Goal: Information Seeking & Learning: Compare options

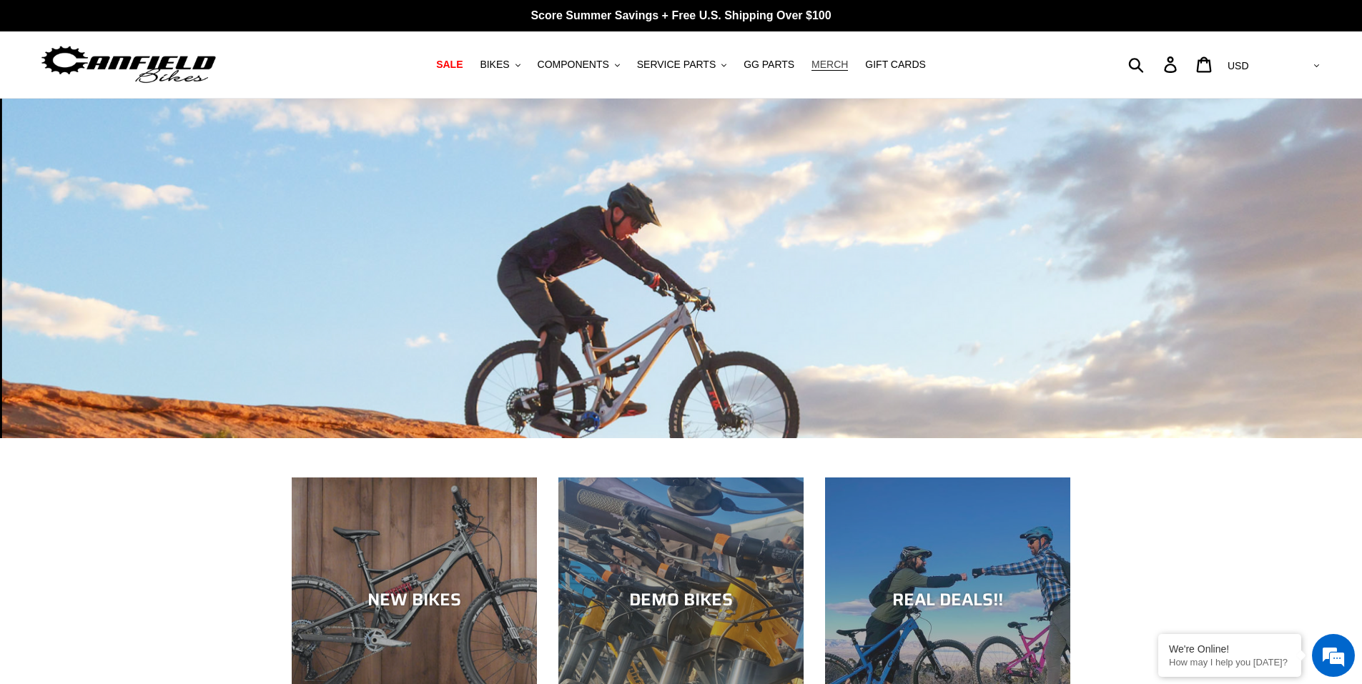
click at [816, 63] on span "MERCH" at bounding box center [830, 65] width 36 height 12
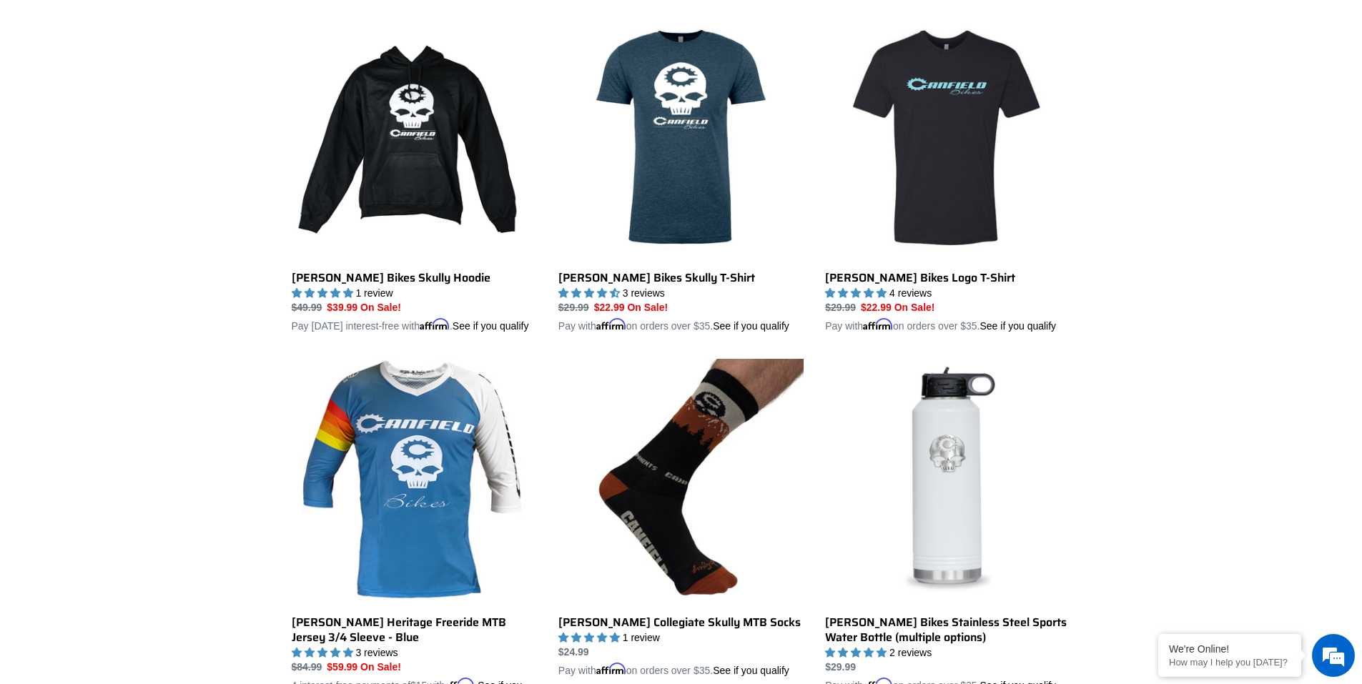
scroll to position [286, 0]
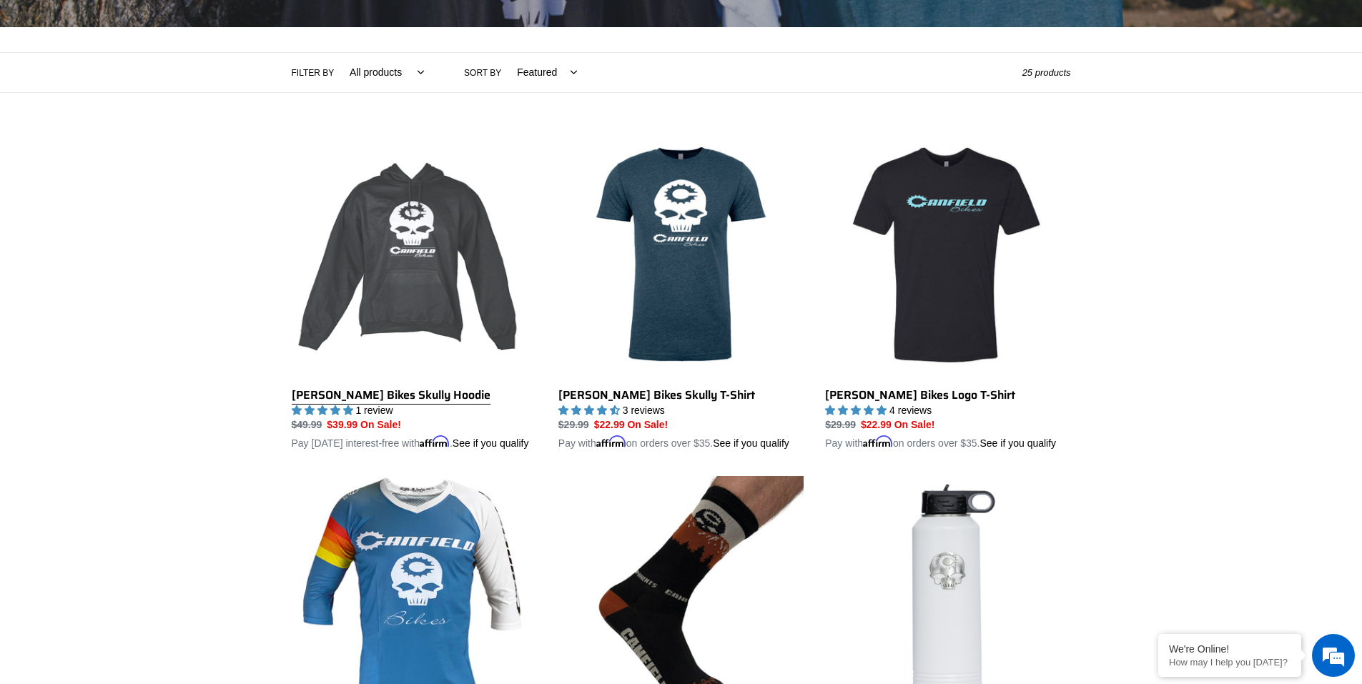
click at [446, 239] on link "Canfield Bikes Skully Hoodie" at bounding box center [414, 292] width 245 height 320
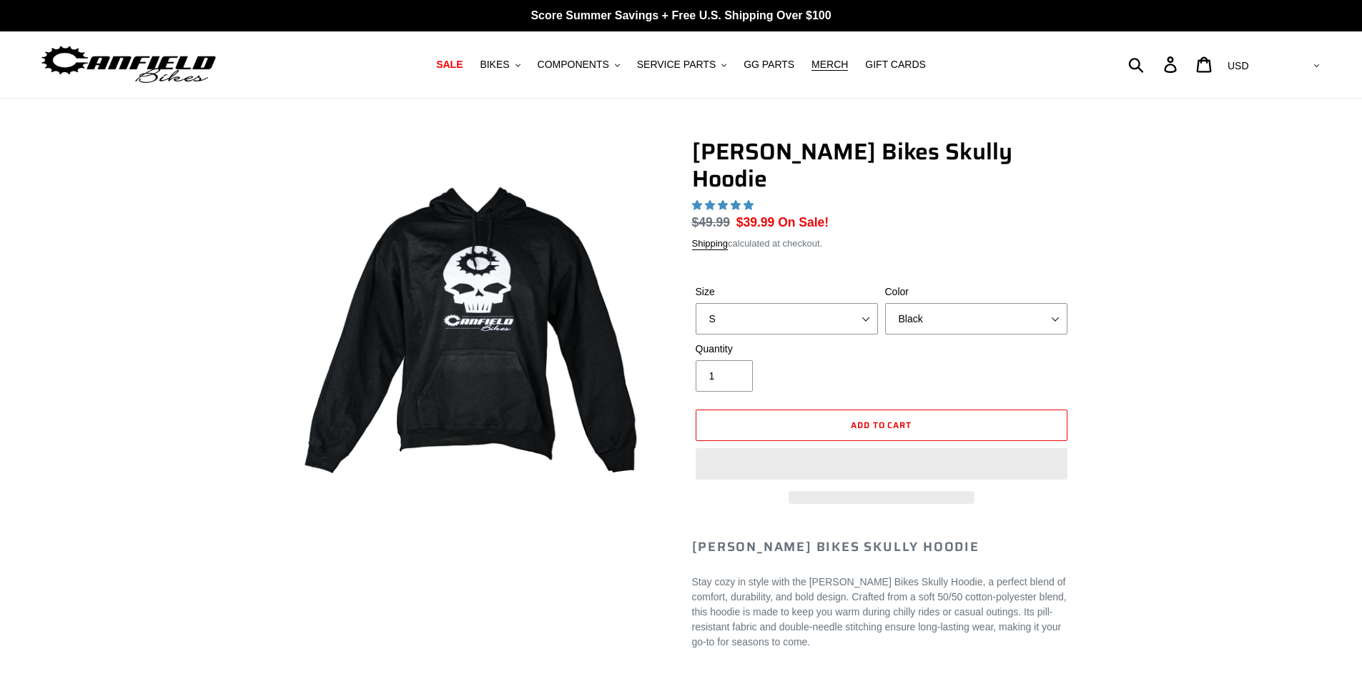
select select "highest-rating"
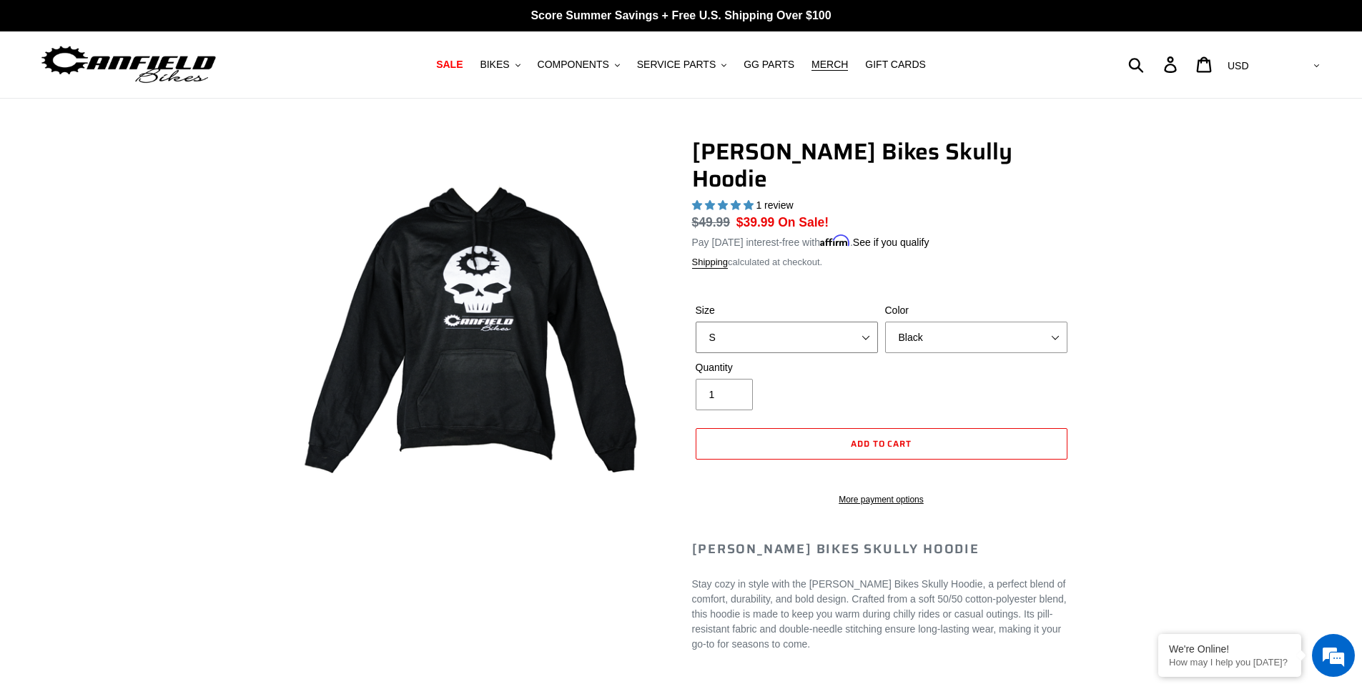
click at [831, 322] on select "S M pre-order ETA 9.20.25 L pre-order ETA 9.20.25 XL pre-order ETA 9.20.25" at bounding box center [787, 337] width 182 height 31
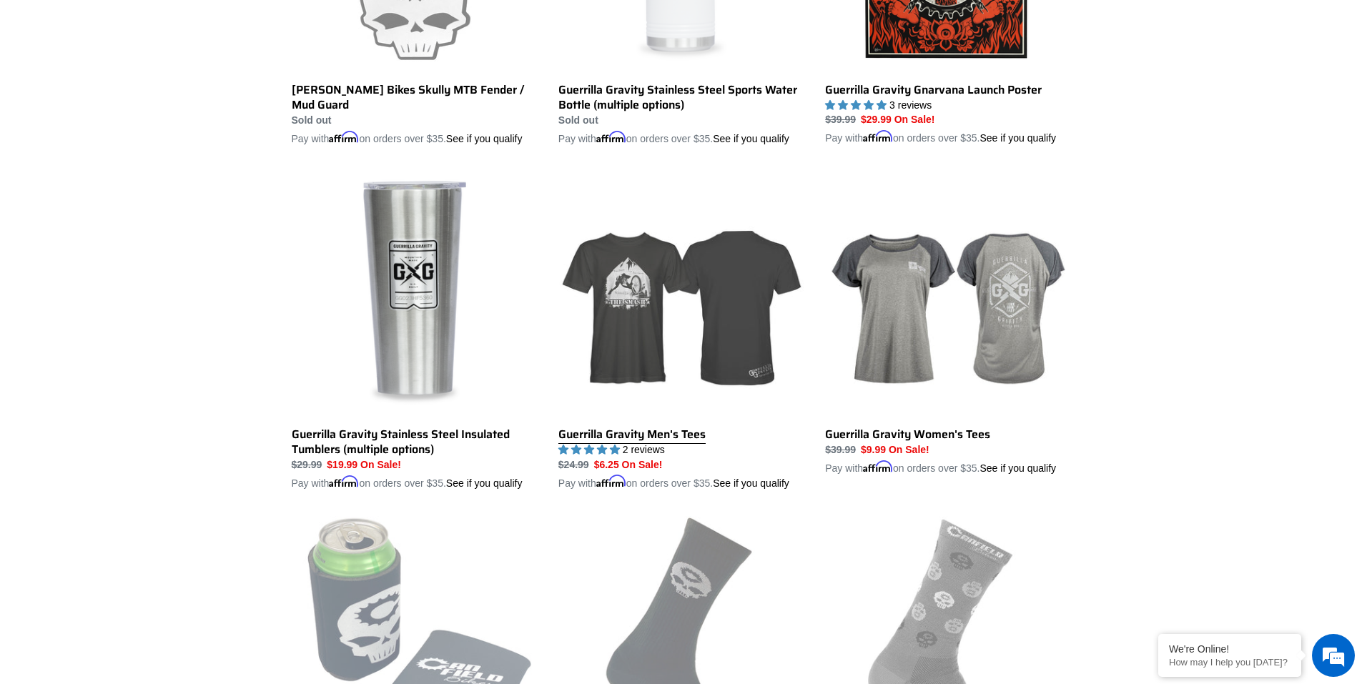
click at [603, 342] on link "Guerrilla Gravity Men's Tees" at bounding box center [681, 332] width 245 height 320
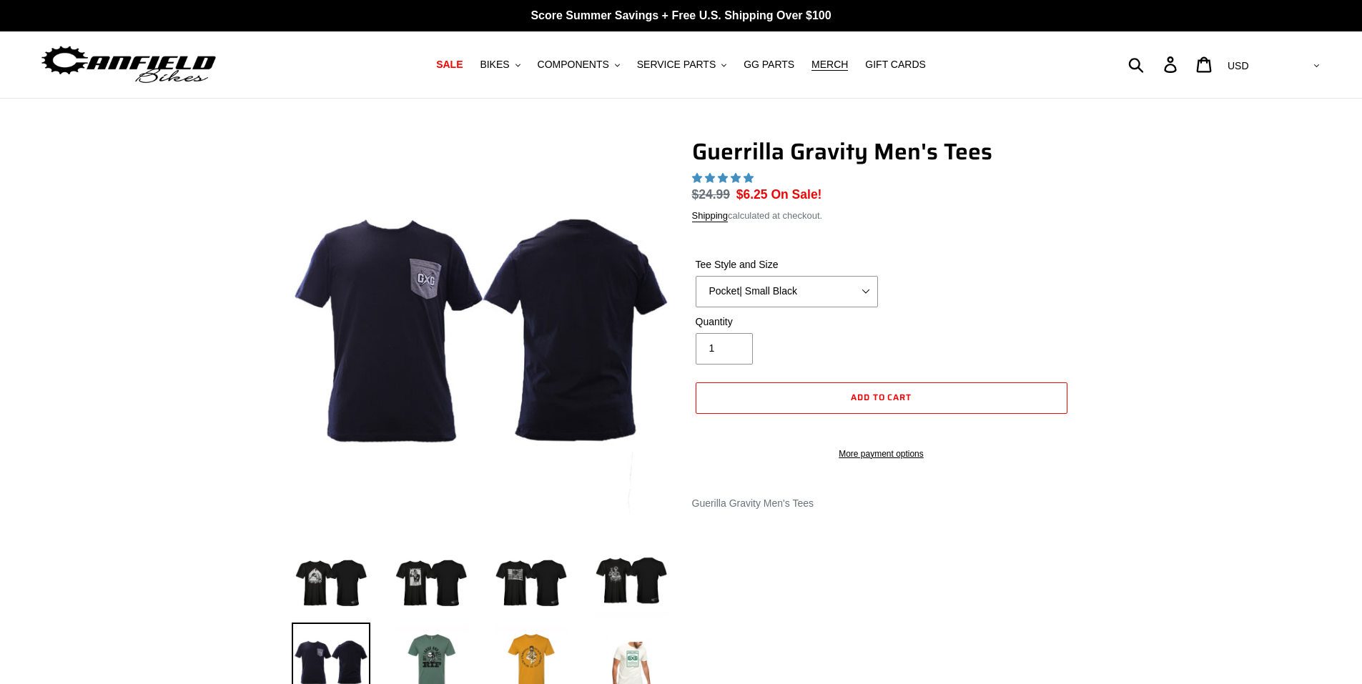
select select "highest-rating"
click at [807, 288] on select "Let It Rip | Small Green Let It Rip | Medium Green Megatrail | Small Black Mega…" at bounding box center [787, 291] width 182 height 31
click at [509, 64] on span "BIKES" at bounding box center [494, 65] width 29 height 12
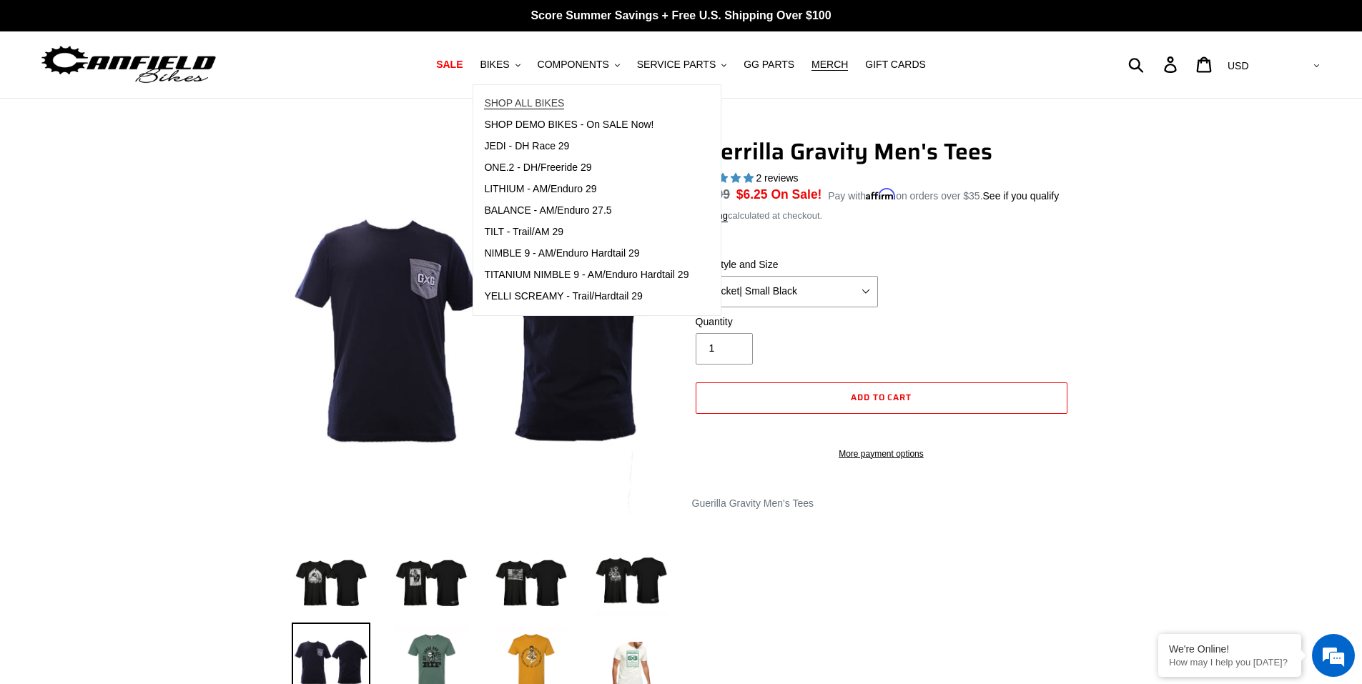
click at [536, 107] on span "SHOP ALL BIKES" at bounding box center [524, 103] width 80 height 12
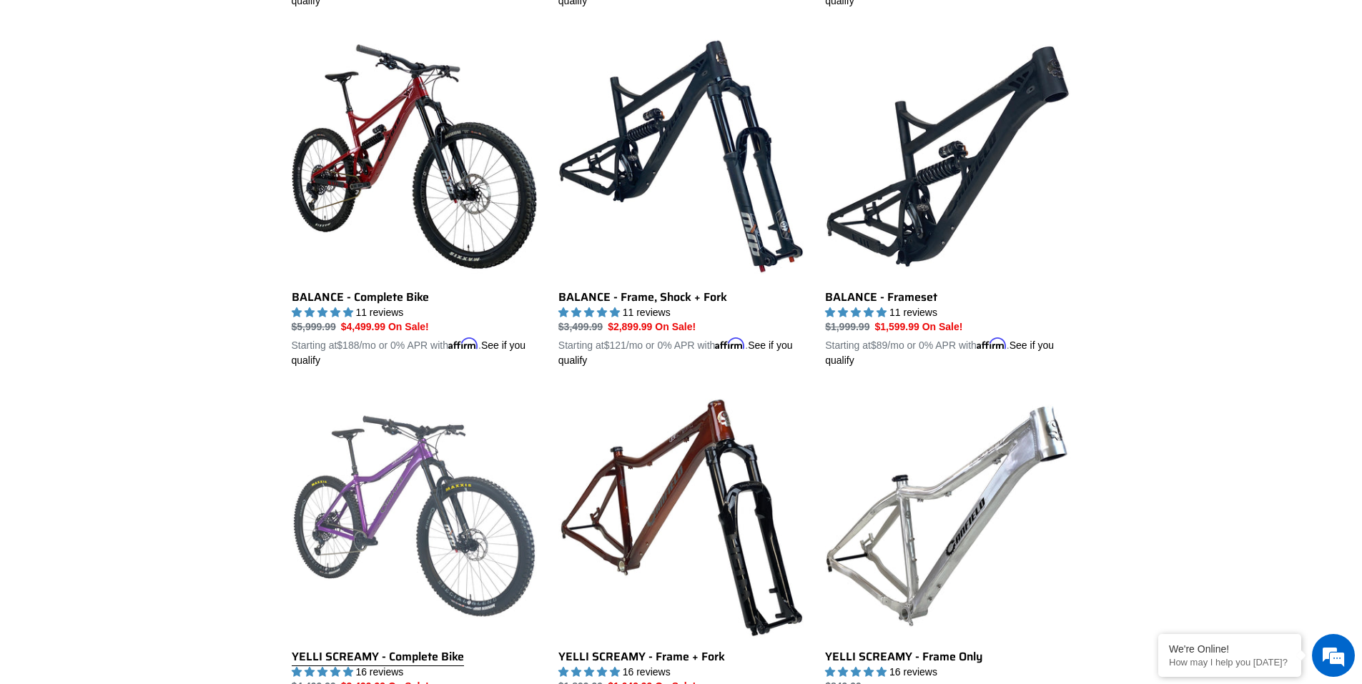
scroll to position [930, 0]
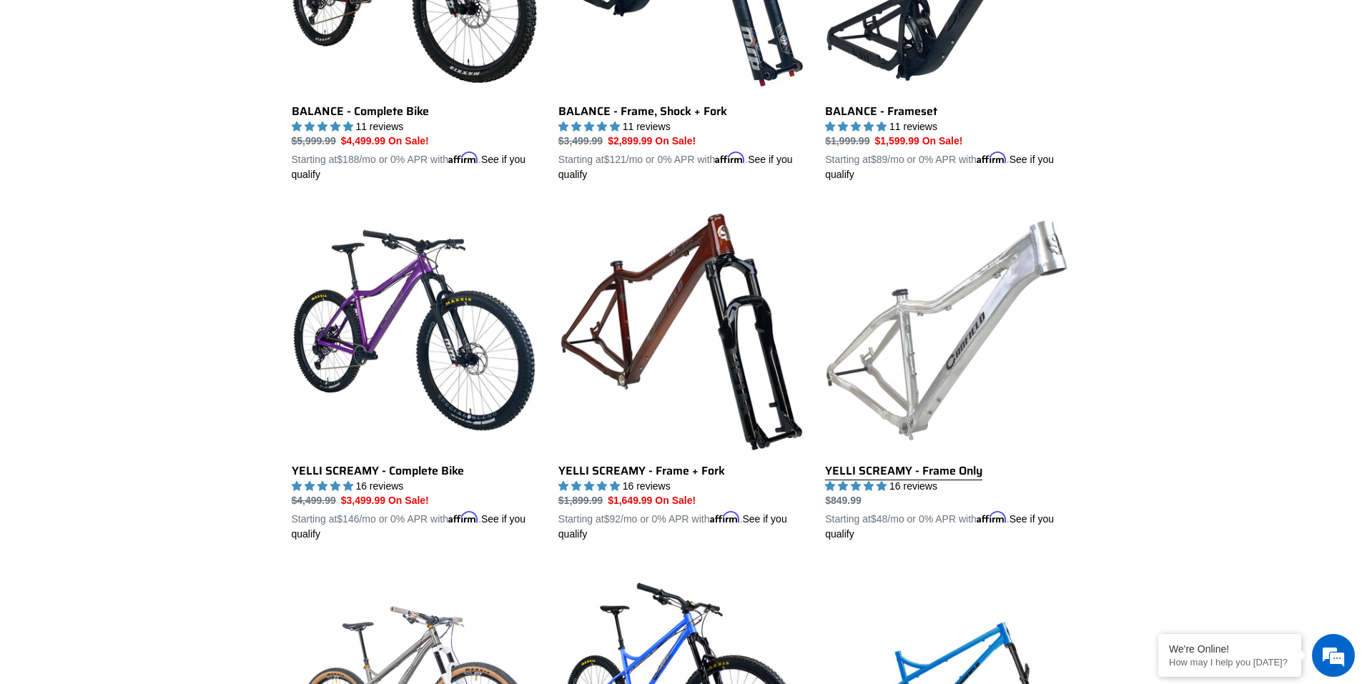
click at [895, 343] on link "YELLI SCREAMY - Frame Only" at bounding box center [947, 374] width 245 height 335
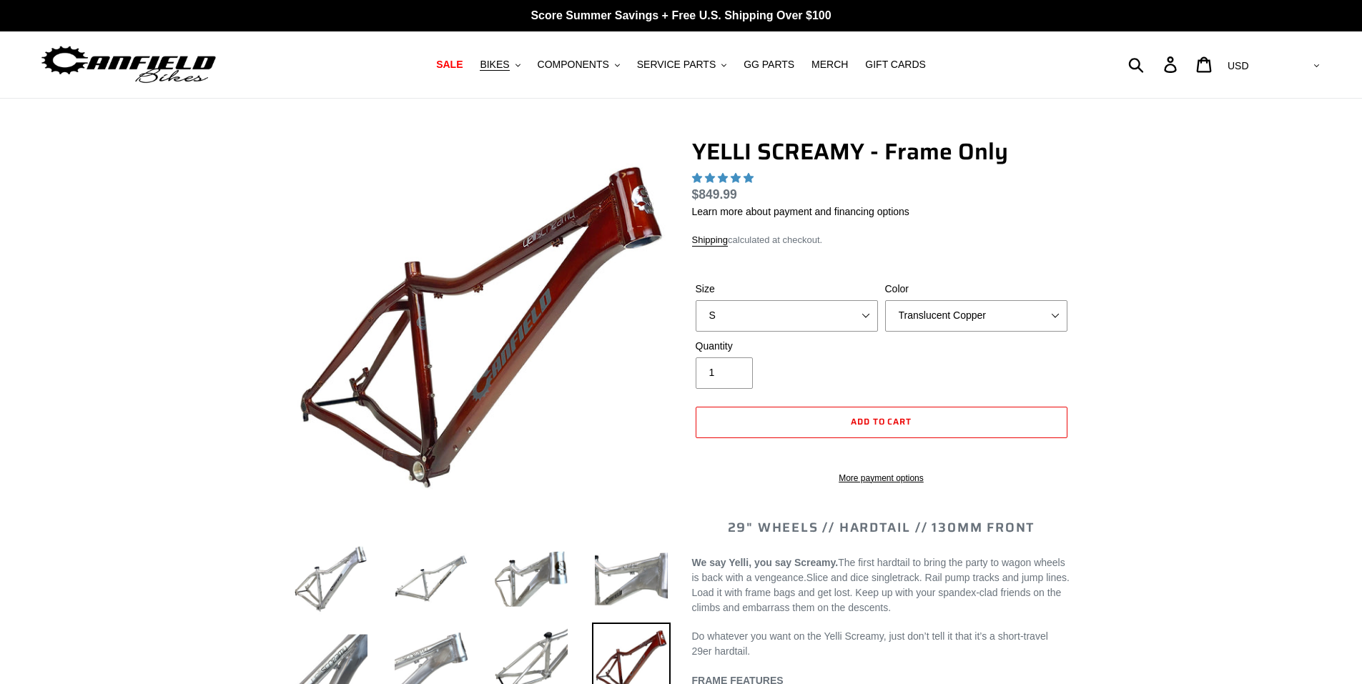
select select "highest-rating"
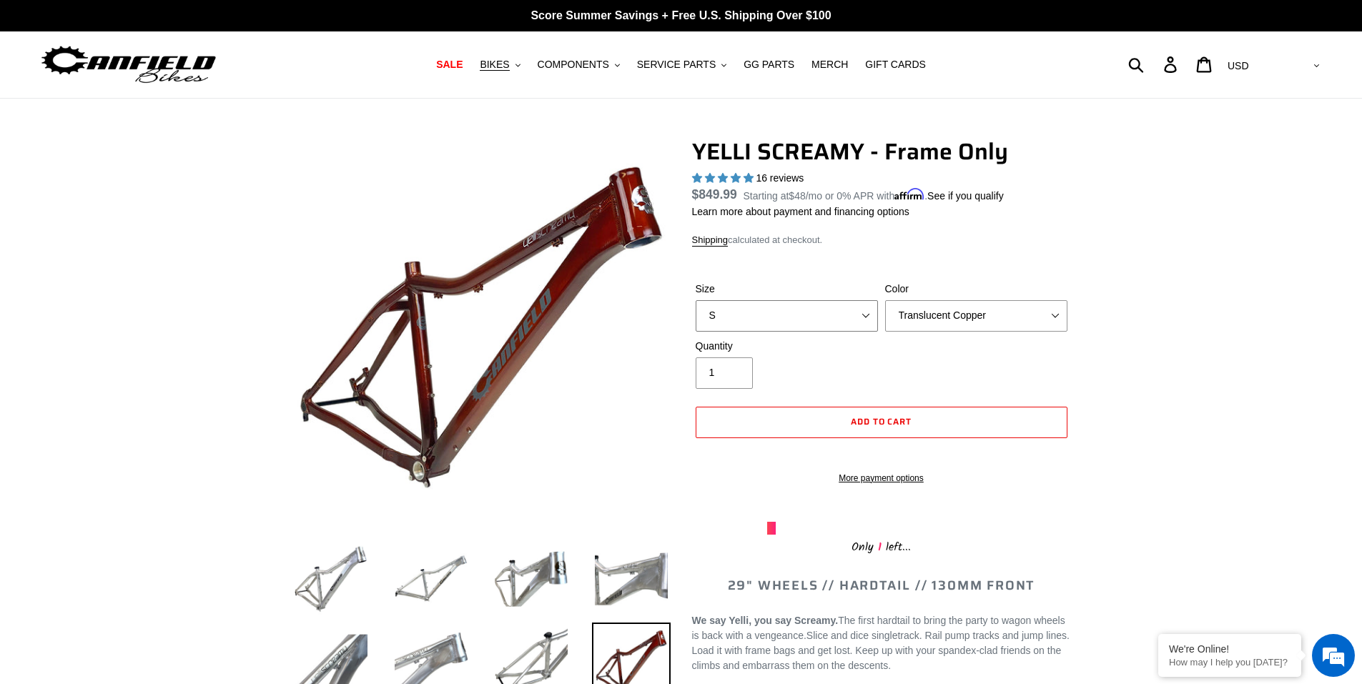
click at [787, 319] on select "S M L XL" at bounding box center [787, 315] width 182 height 31
select select "M"
click at [696, 300] on select "S M L XL" at bounding box center [787, 315] width 182 height 31
click at [950, 317] on select "Translucent Copper Purple Haze Raw" at bounding box center [976, 315] width 182 height 31
select select "Purple Haze"
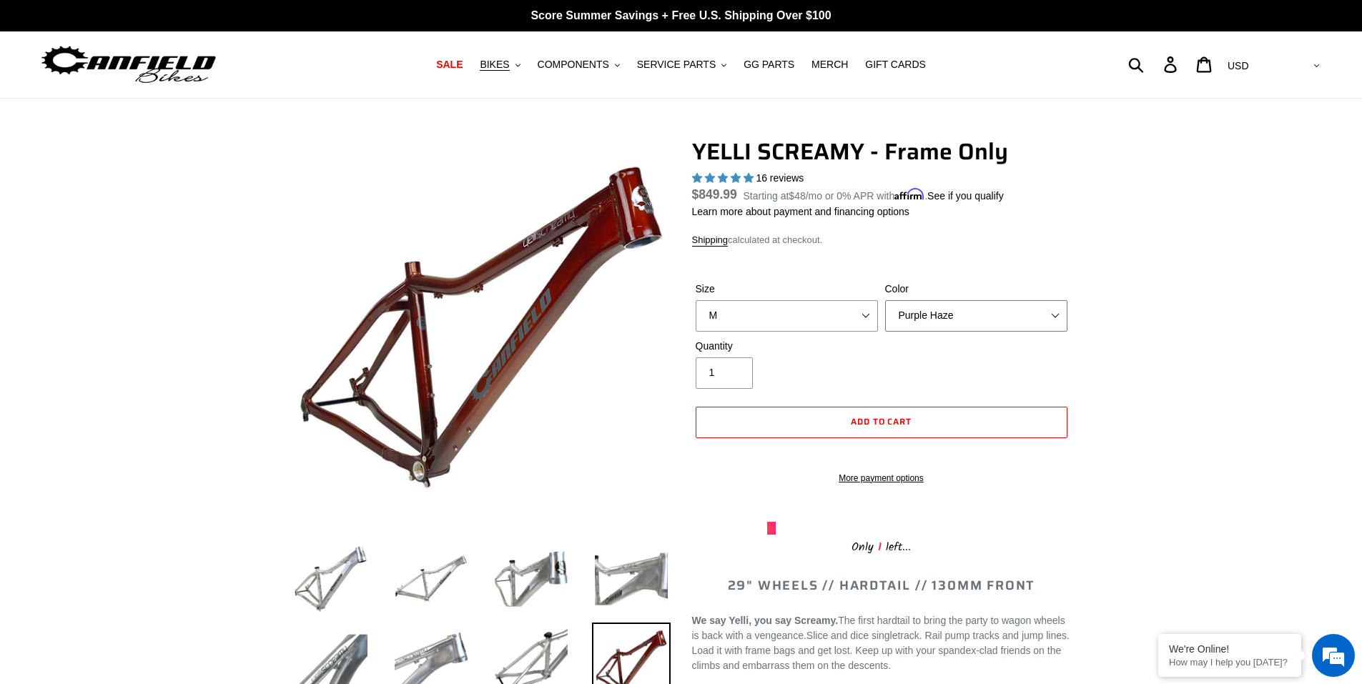
click at [885, 300] on select "Translucent Copper Purple Haze Raw" at bounding box center [976, 315] width 182 height 31
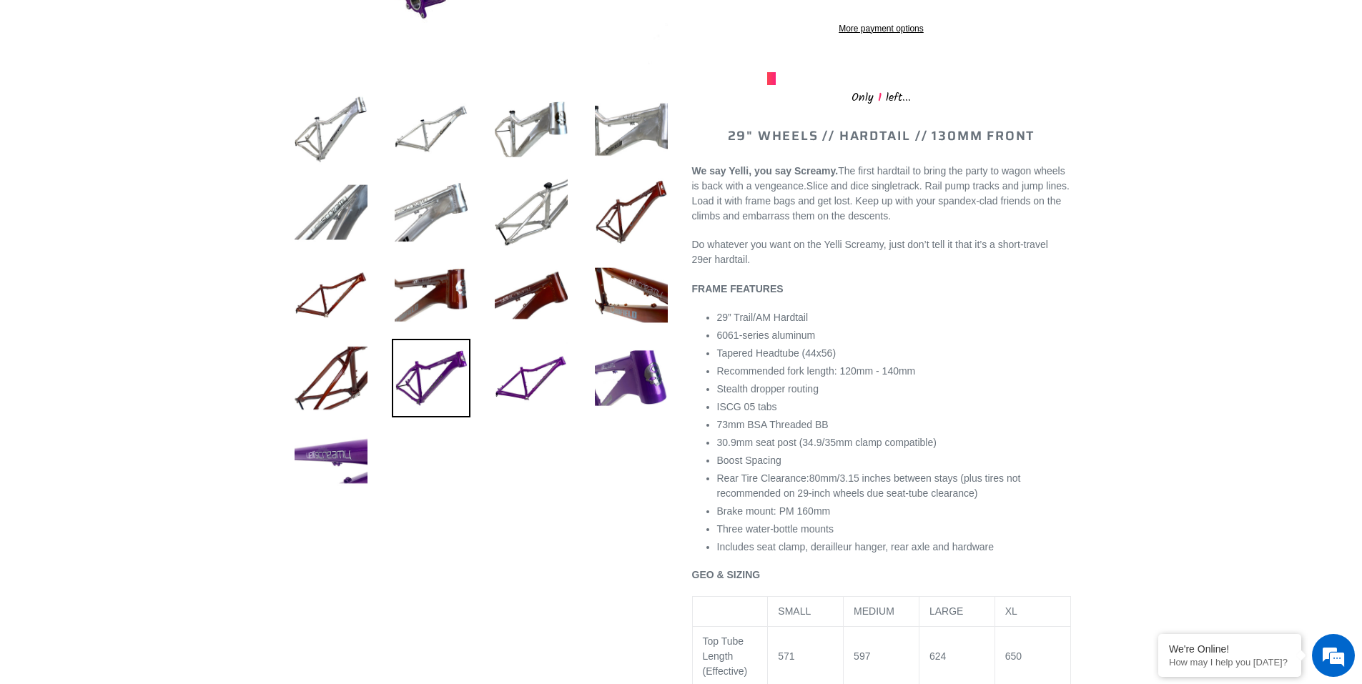
scroll to position [429, 0]
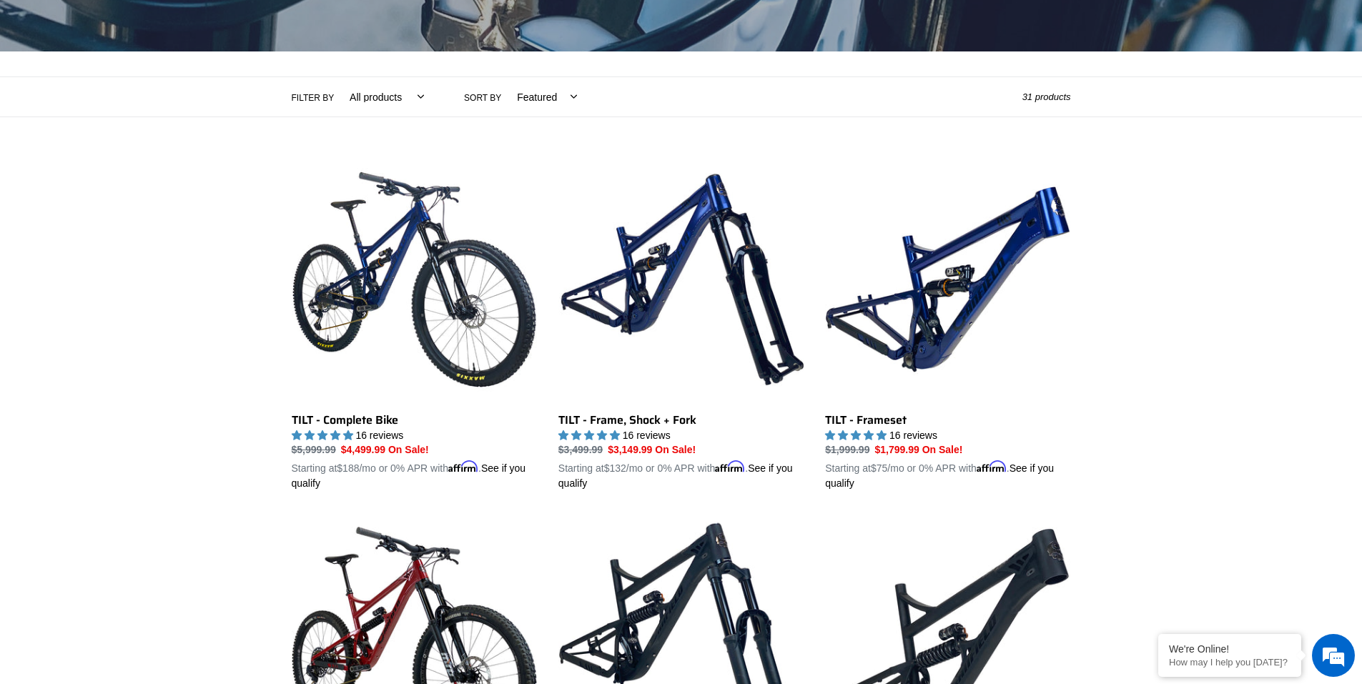
scroll to position [247, 0]
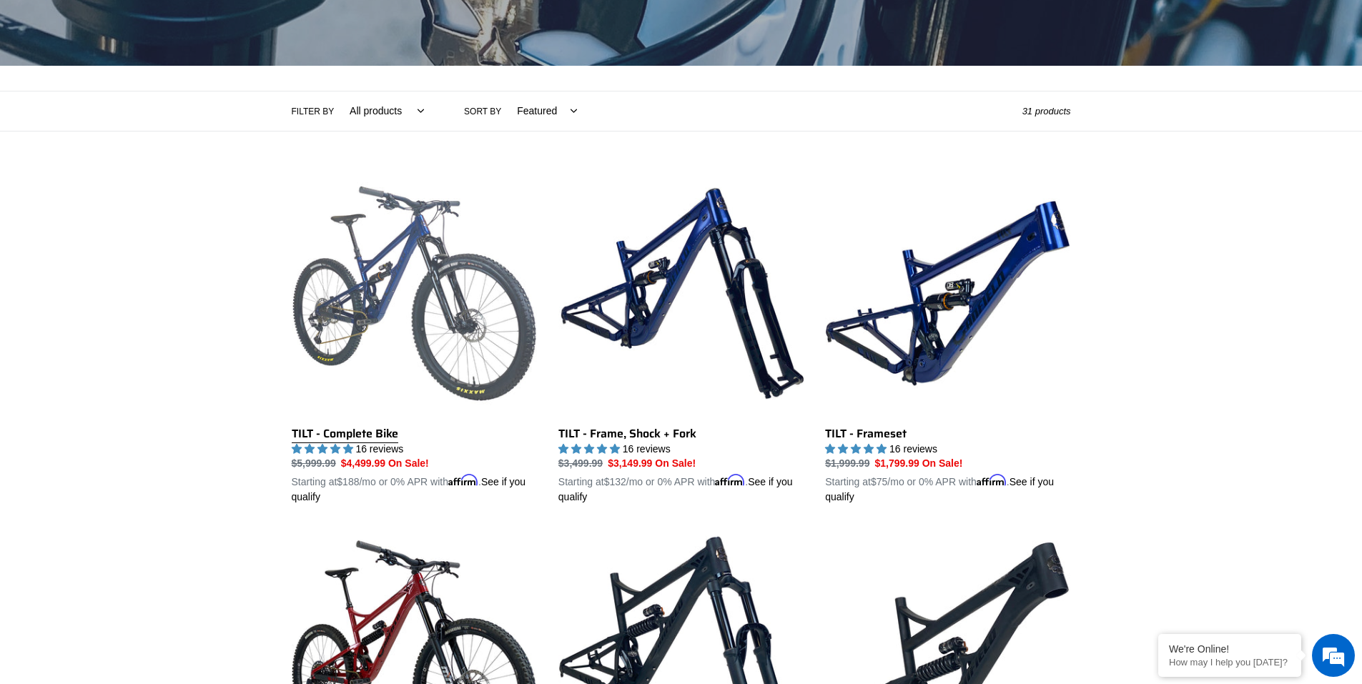
click at [384, 307] on link "TILT - Complete Bike" at bounding box center [414, 338] width 245 height 335
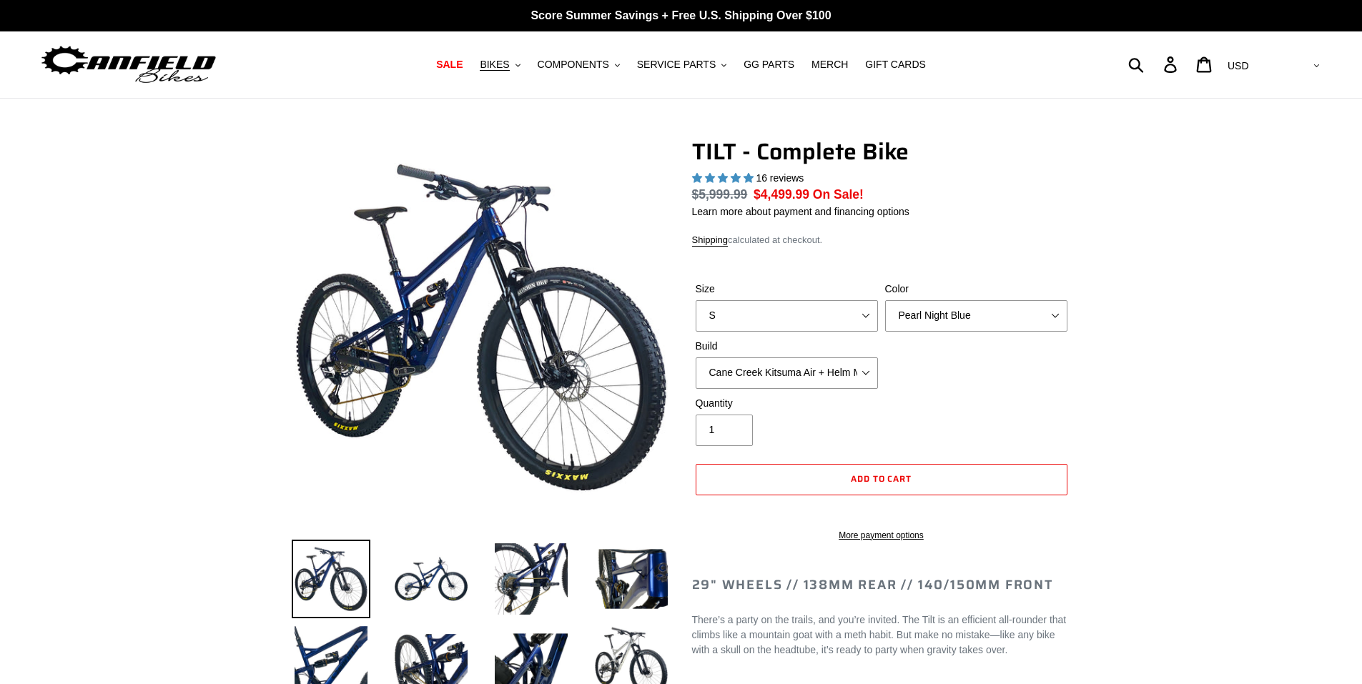
select select "highest-rating"
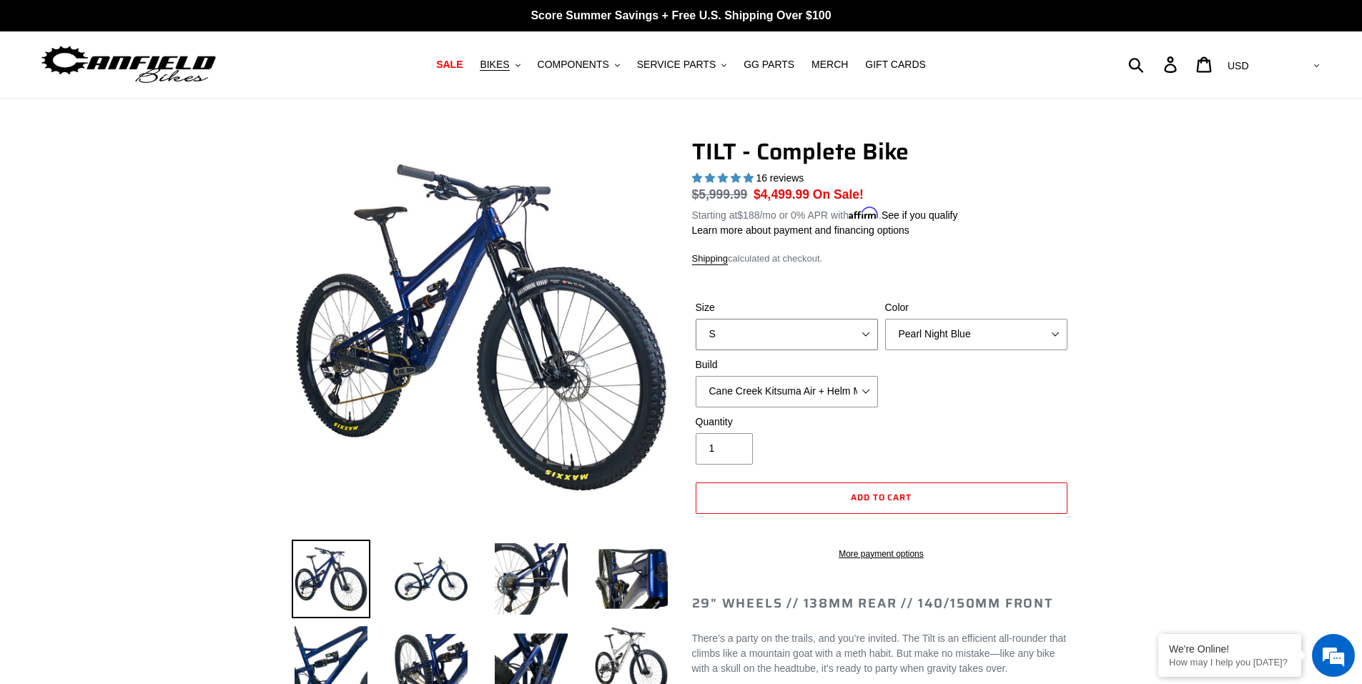
click at [828, 341] on select "S M L" at bounding box center [787, 334] width 182 height 31
click at [696, 319] on select "S M L" at bounding box center [787, 334] width 182 height 31
click at [759, 335] on select "S M L" at bounding box center [787, 334] width 182 height 31
select select "M"
click at [696, 319] on select "S M L" at bounding box center [787, 334] width 182 height 31
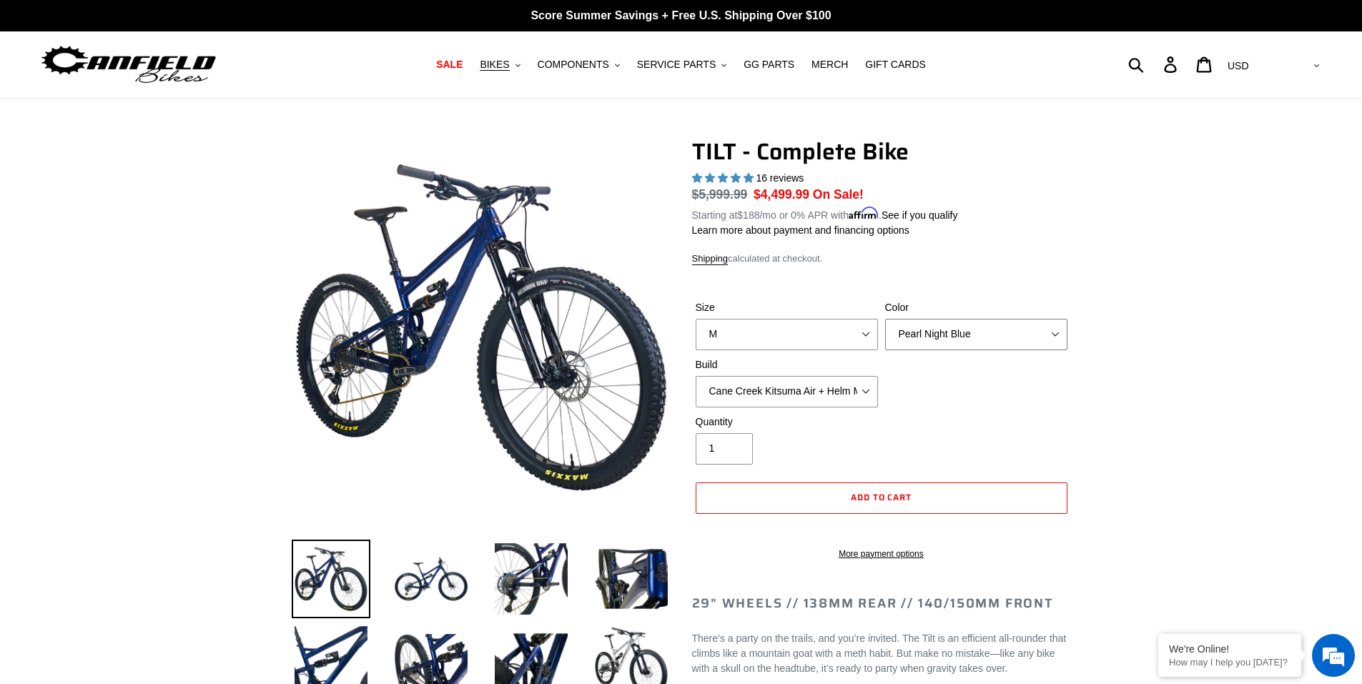
click at [920, 328] on select "Pearl Night Blue Stealth Silver Raw" at bounding box center [976, 334] width 182 height 31
click at [885, 319] on select "Pearl Night Blue Stealth Silver Raw" at bounding box center [976, 334] width 182 height 31
click at [926, 335] on select "Pearl Night Blue Stealth Silver Raw" at bounding box center [976, 334] width 182 height 31
click at [885, 319] on select "Pearl Night Blue Stealth Silver Raw" at bounding box center [976, 334] width 182 height 31
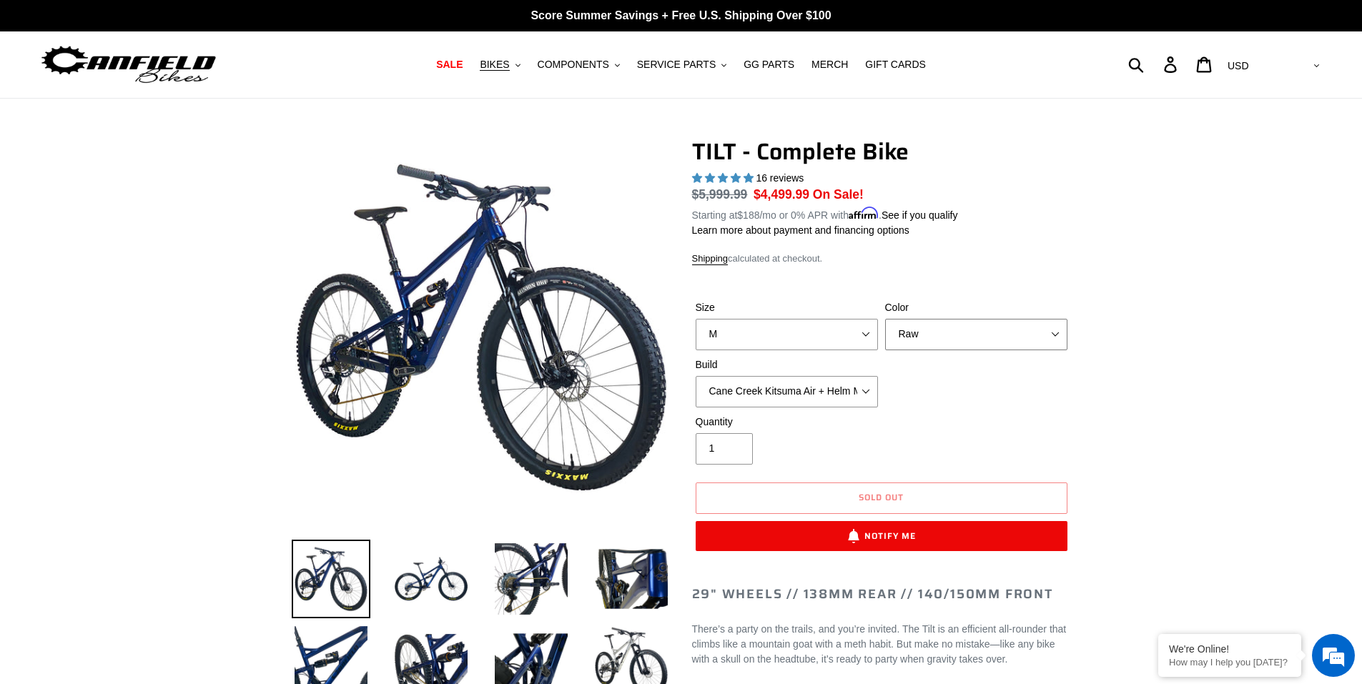
click at [941, 331] on select "Pearl Night Blue Stealth Silver Raw" at bounding box center [976, 334] width 182 height 31
select select "Pearl Night Blue"
click at [885, 319] on select "Pearl Night Blue Stealth Silver Raw" at bounding box center [976, 334] width 182 height 31
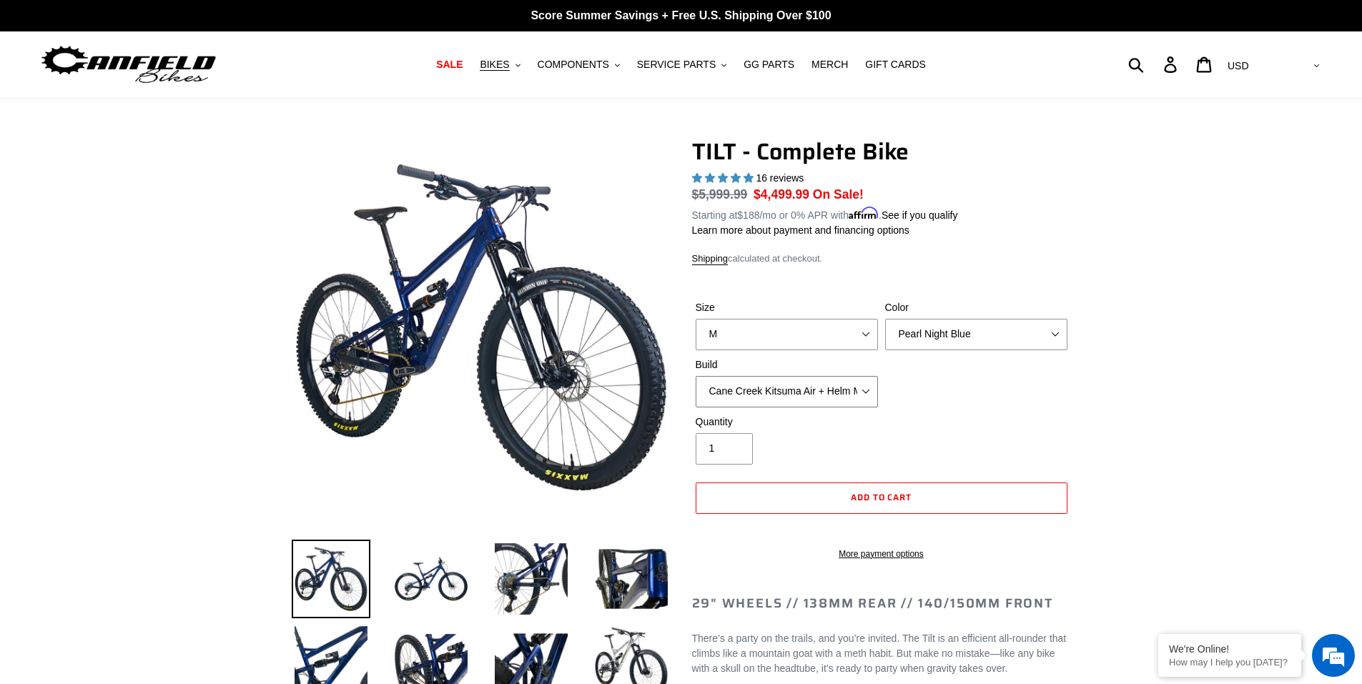
click at [763, 394] on select "Cane Creek Kitsuma Air + Helm MKII 140 + SRAM GX Cane Creek Kitsuma Air + Helm …" at bounding box center [787, 391] width 182 height 31
select select "Fox Float X + 36 SL Factory Grip X 140 + Shimano XT"
click at [696, 376] on select "Cane Creek Kitsuma Air + Helm MKII 140 + SRAM GX Cane Creek Kitsuma Air + Helm …" at bounding box center [787, 391] width 182 height 31
click at [506, 61] on span "BIKES" at bounding box center [494, 65] width 29 height 12
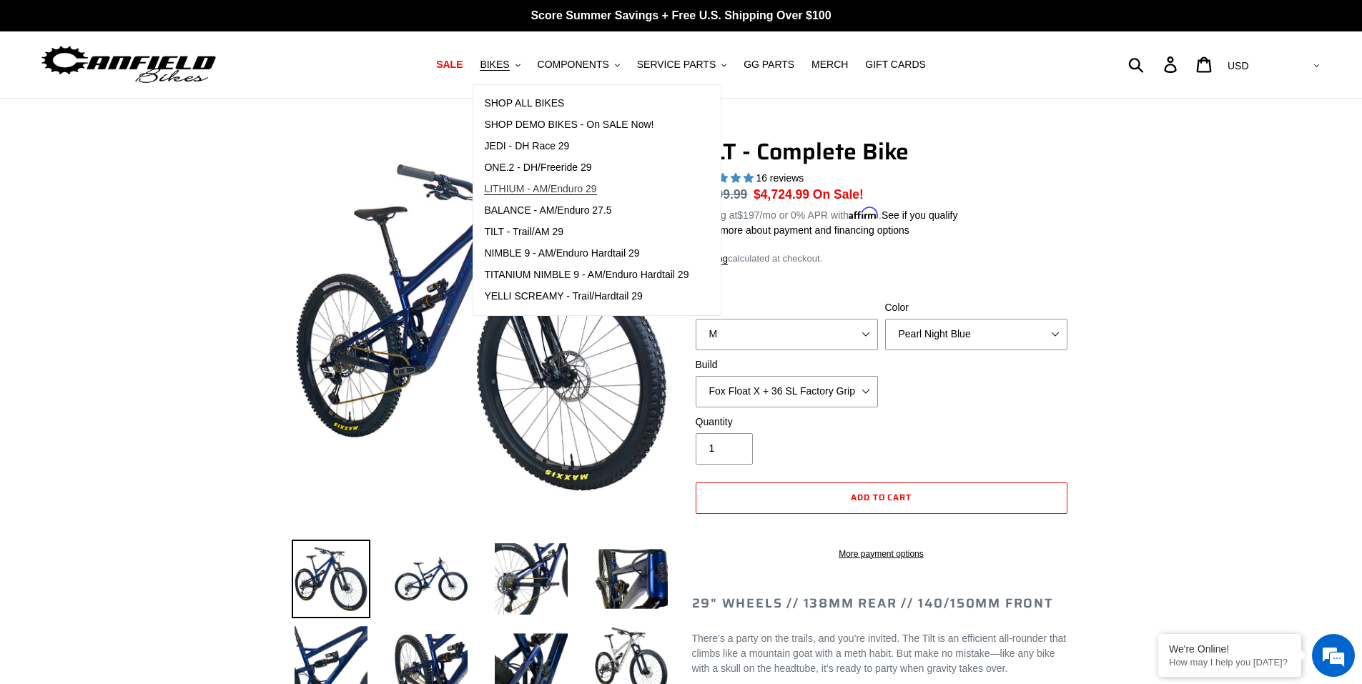
click at [522, 184] on span "LITHIUM - AM/Enduro 29" at bounding box center [540, 189] width 112 height 12
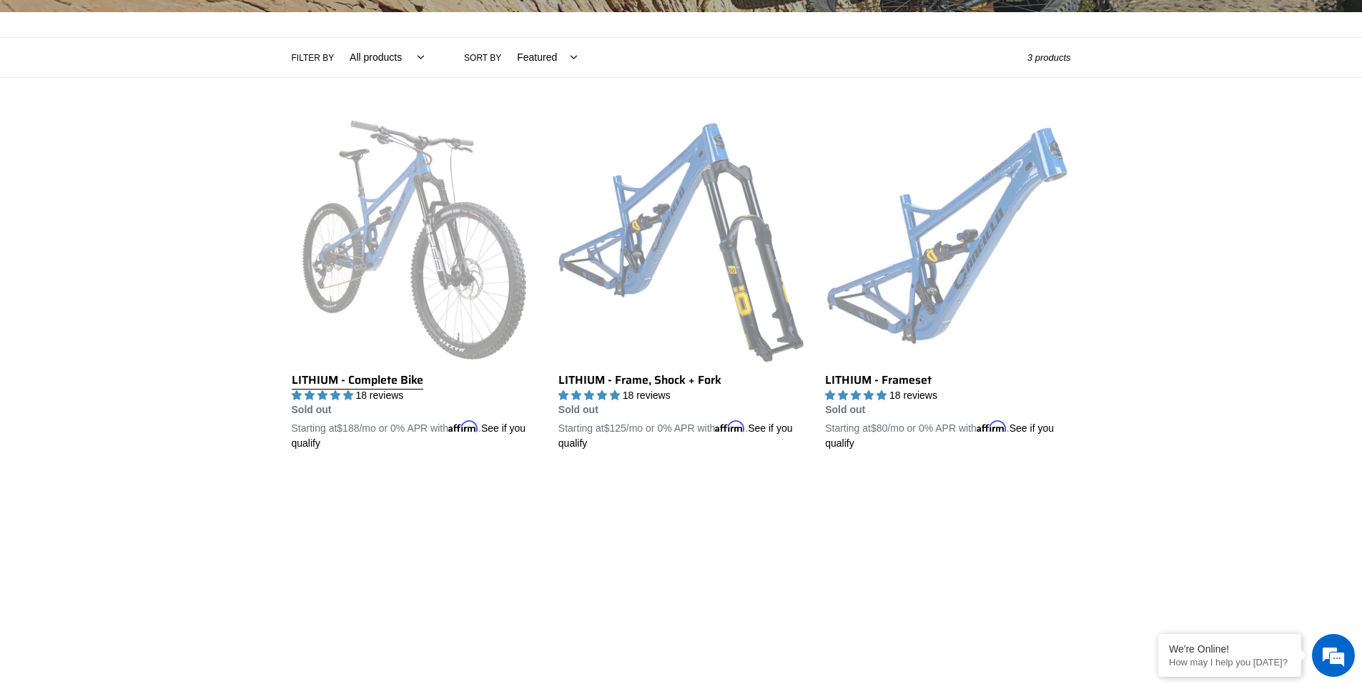
scroll to position [303, 0]
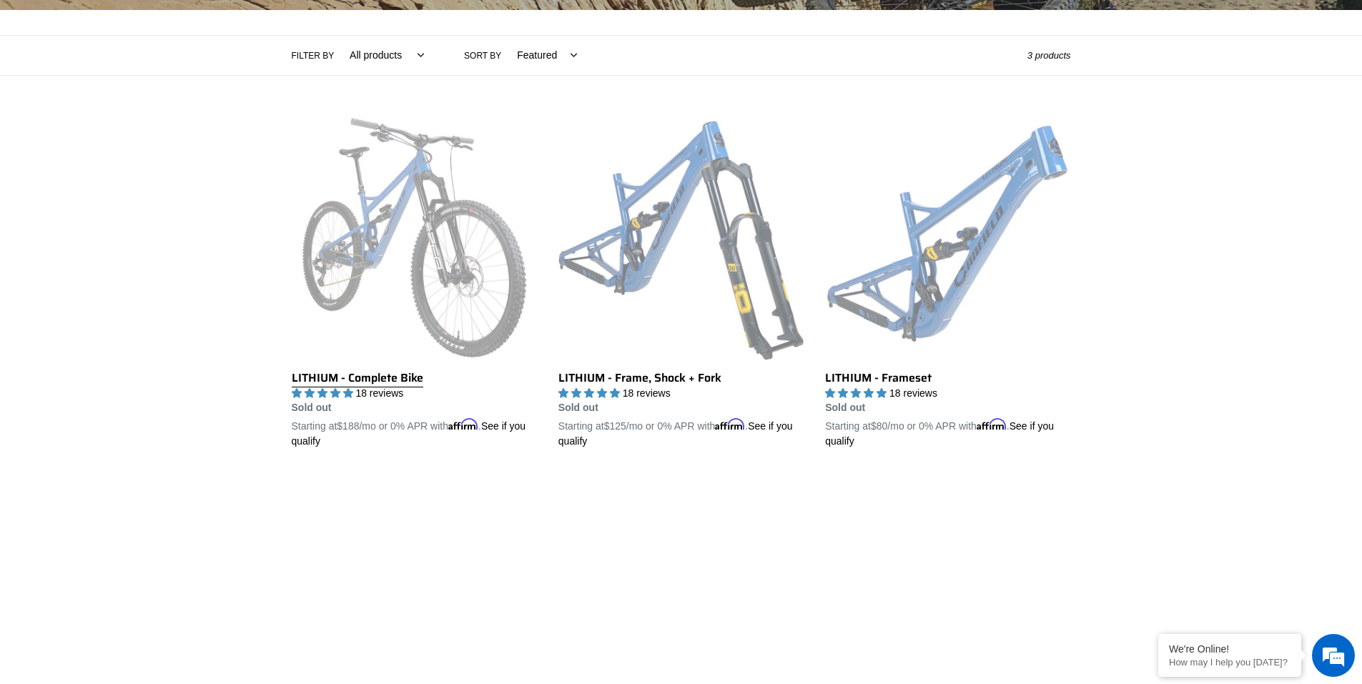
click at [378, 249] on link "LITHIUM - Complete Bike" at bounding box center [414, 282] width 245 height 335
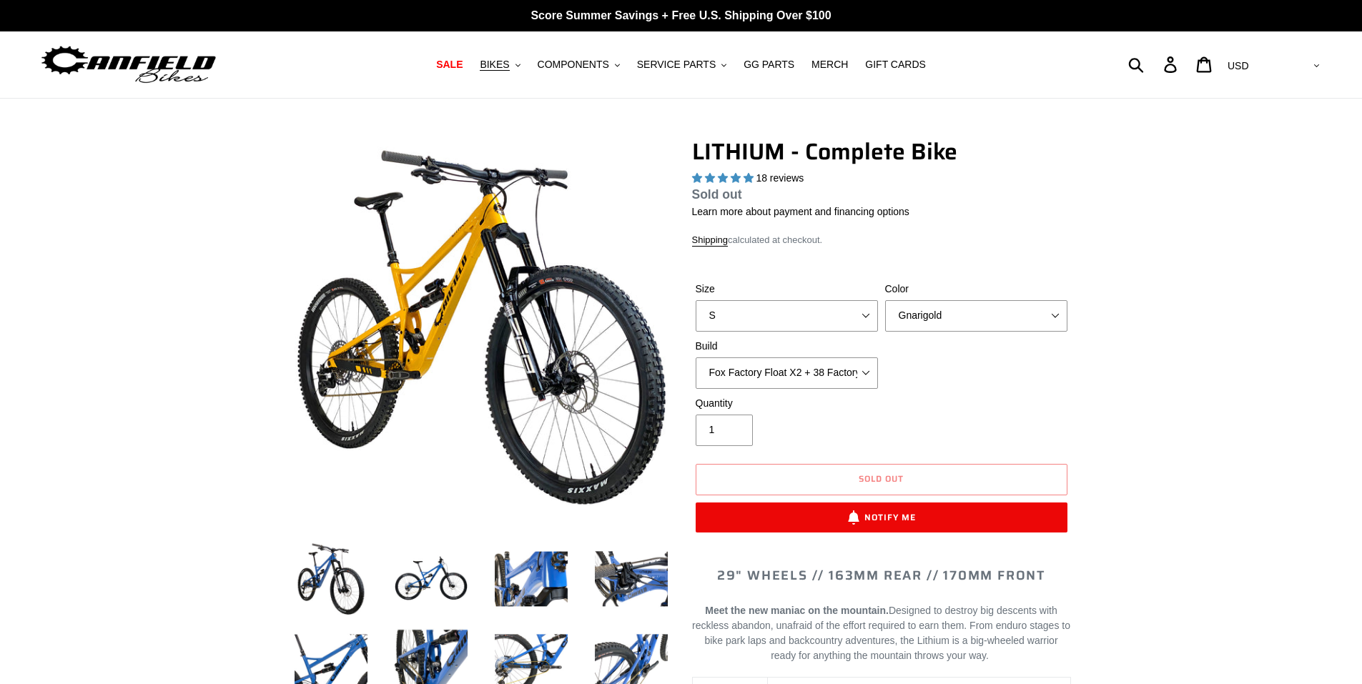
select select "highest-rating"
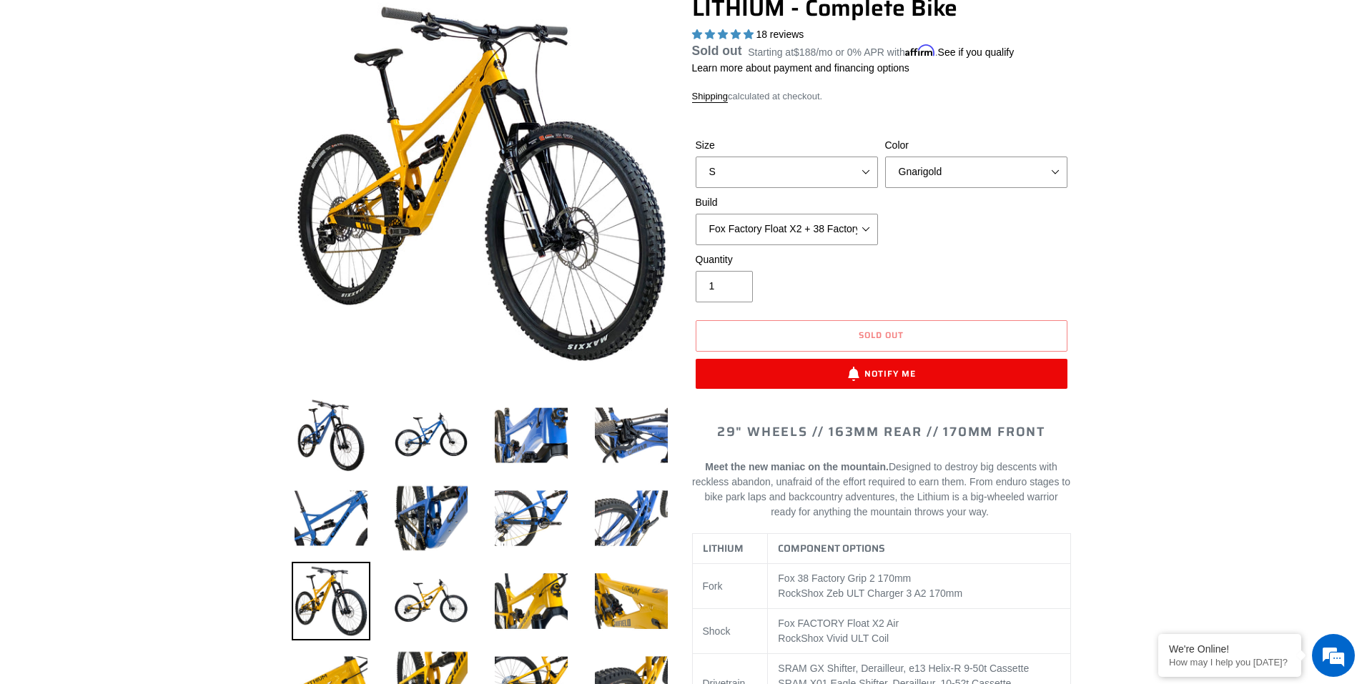
scroll to position [143, 0]
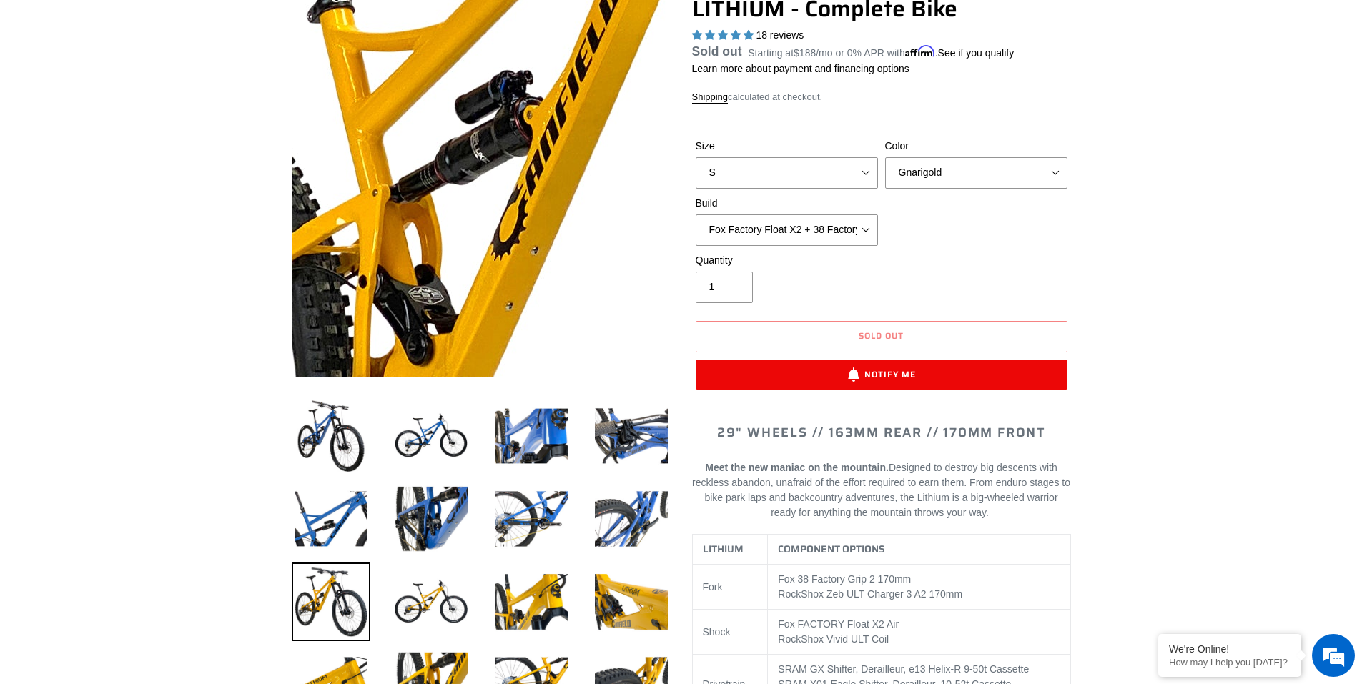
click at [413, 159] on img at bounding box center [676, 261] width 1465 height 1465
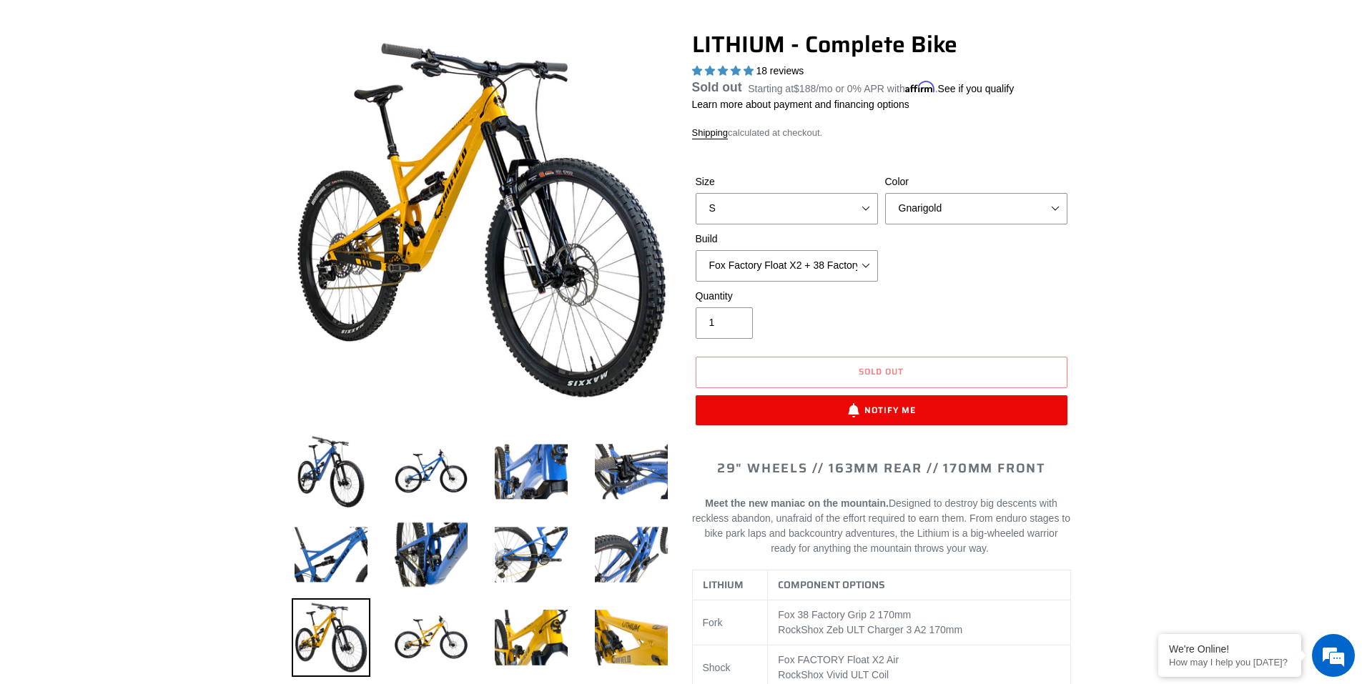
scroll to position [72, 0]
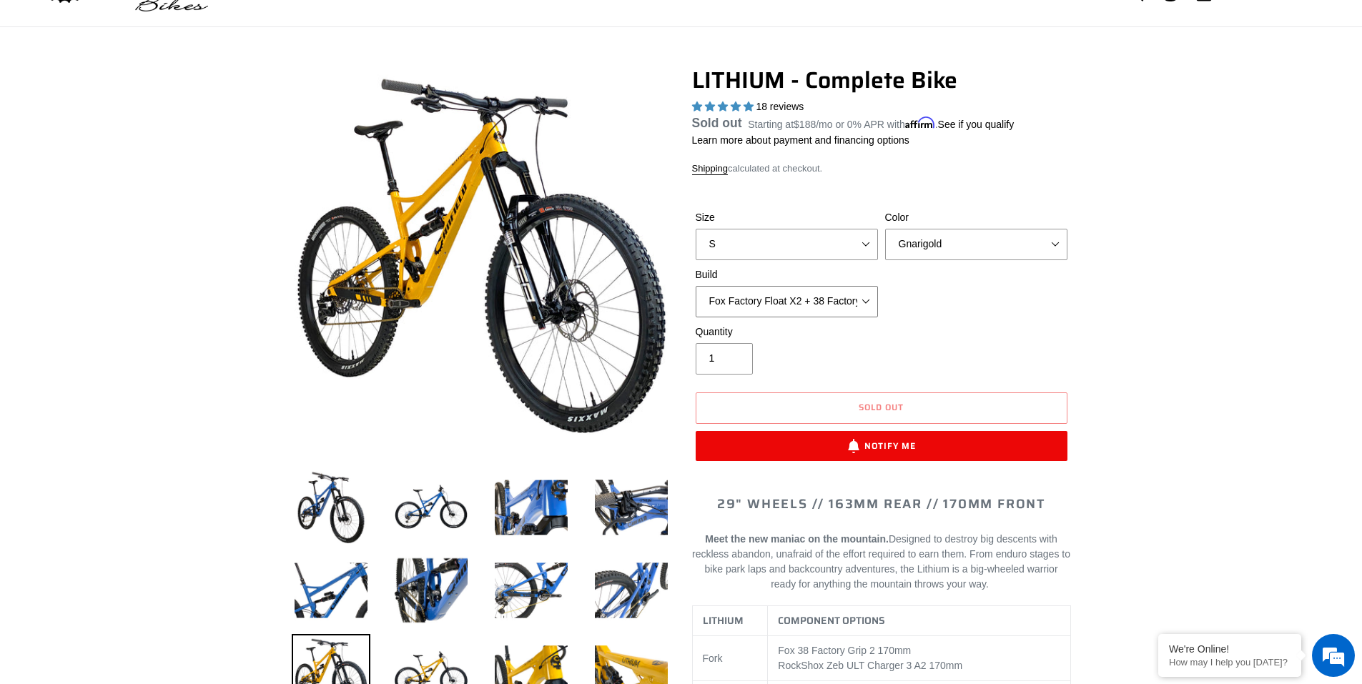
click at [807, 306] on select "Fox Factory Float X2 + 38 Factory Grip 2 170 + SRAM GX Fox Factory Float X2 + 3…" at bounding box center [787, 301] width 182 height 31
select select "Fox Factory Float X2 + 38 Factory Grip 2 170 + SRAM XO"
click at [696, 303] on select "Fox Factory Float X2 + 38 Factory Grip 2 170 + SRAM GX Fox Factory Float X2 + 3…" at bounding box center [787, 301] width 182 height 31
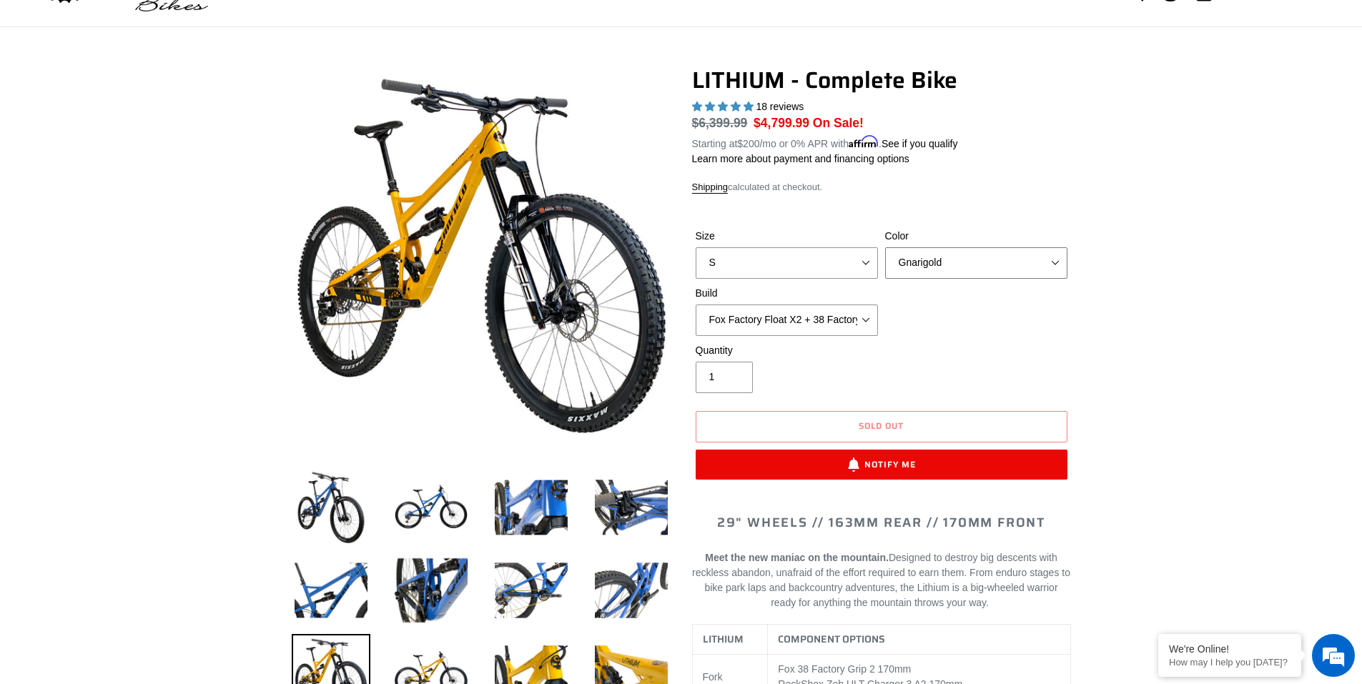
click at [966, 263] on select "Gnarigold Blue Velvet Stealth Black" at bounding box center [976, 262] width 182 height 31
click at [885, 247] on select "Gnarigold Blue Velvet Stealth Black" at bounding box center [976, 262] width 182 height 31
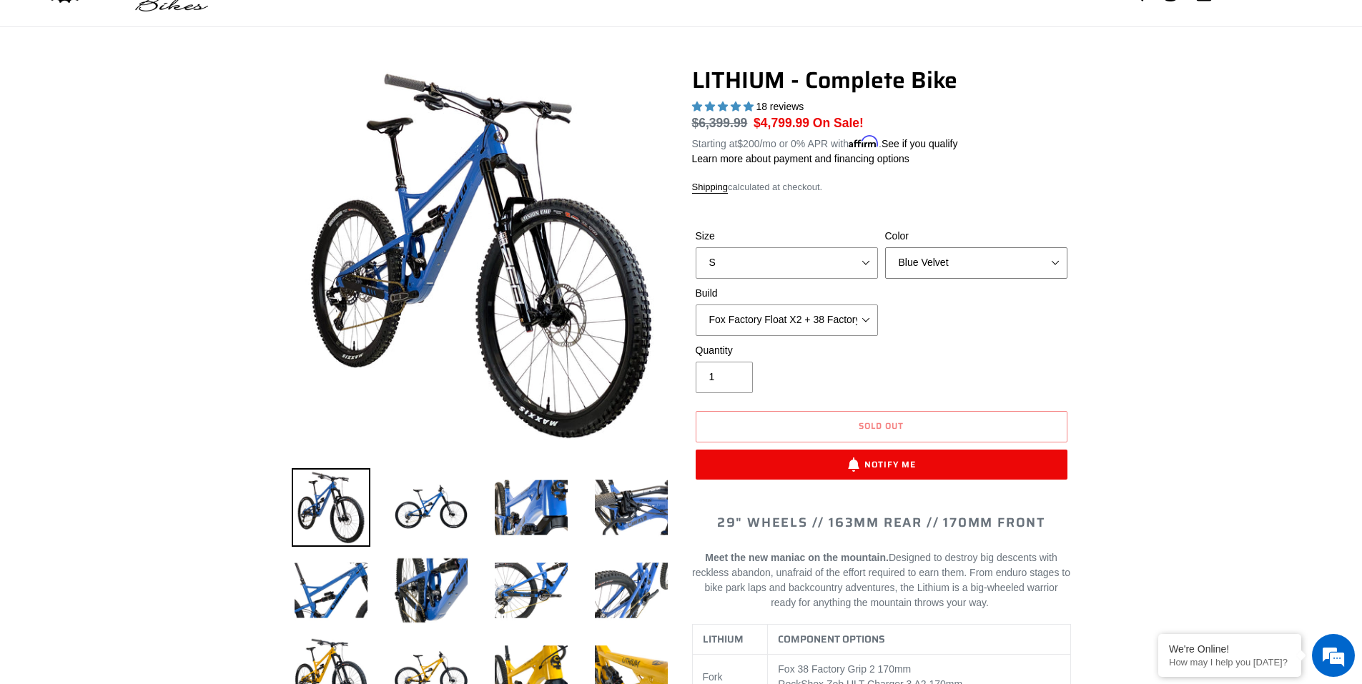
click at [938, 265] on select "Gnarigold Blue Velvet Stealth Black" at bounding box center [976, 262] width 182 height 31
click at [885, 247] on select "Gnarigold Blue Velvet Stealth Black" at bounding box center [976, 262] width 182 height 31
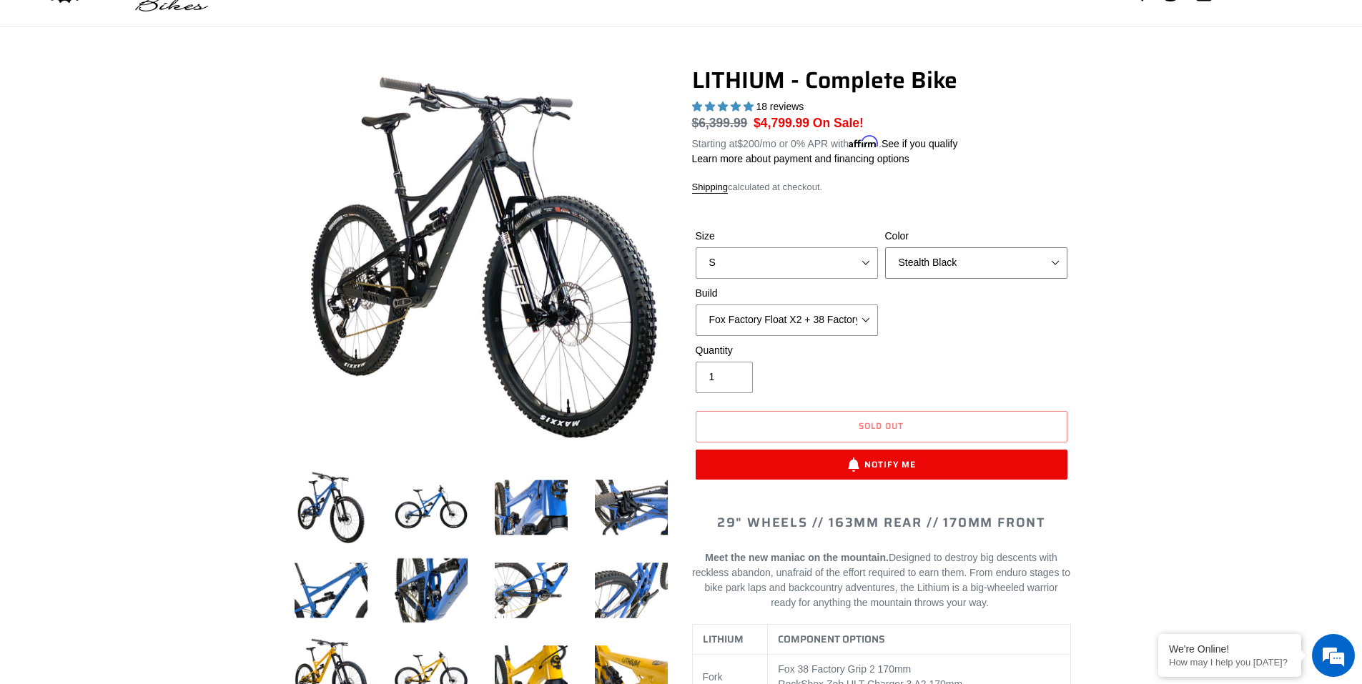
click at [929, 265] on select "Gnarigold Blue Velvet Stealth Black" at bounding box center [976, 262] width 182 height 31
select select "Gnarigold"
click at [885, 247] on select "Gnarigold Blue Velvet Stealth Black" at bounding box center [976, 262] width 182 height 31
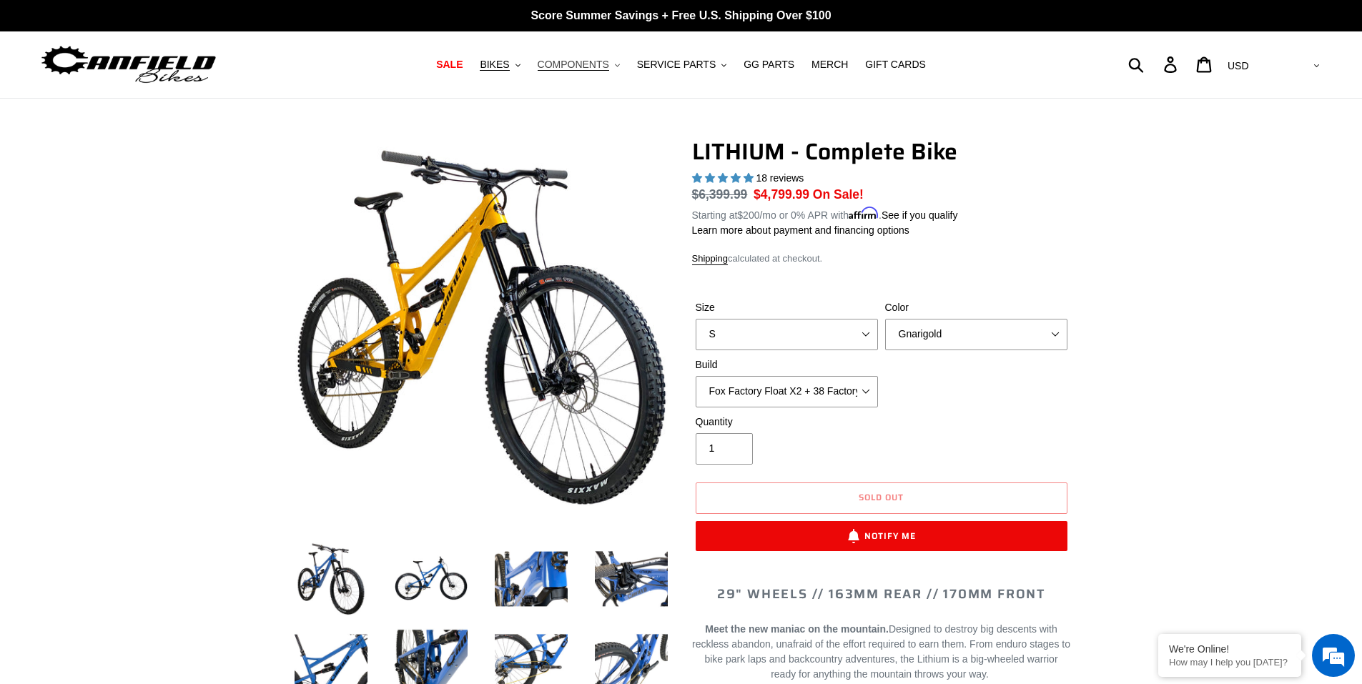
click at [599, 69] on span "COMPONENTS" at bounding box center [574, 65] width 72 height 12
click at [812, 62] on span "MERCH" at bounding box center [830, 65] width 36 height 12
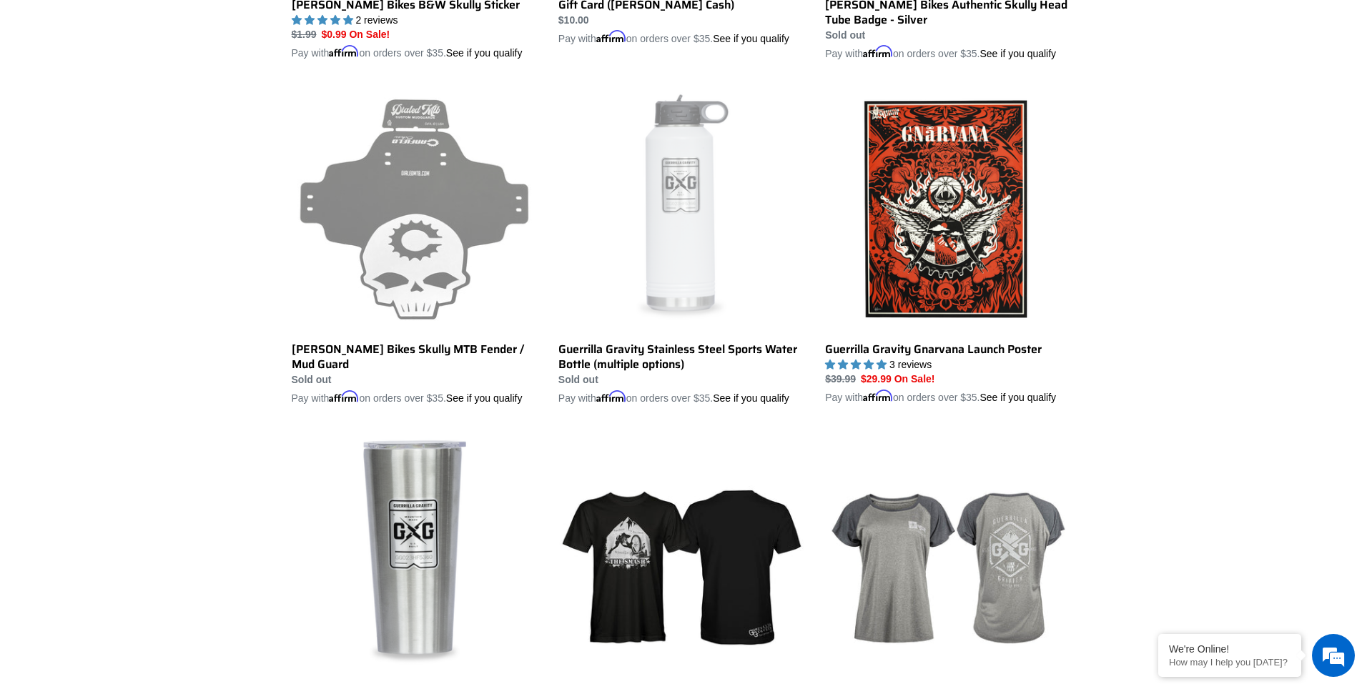
scroll to position [2146, 0]
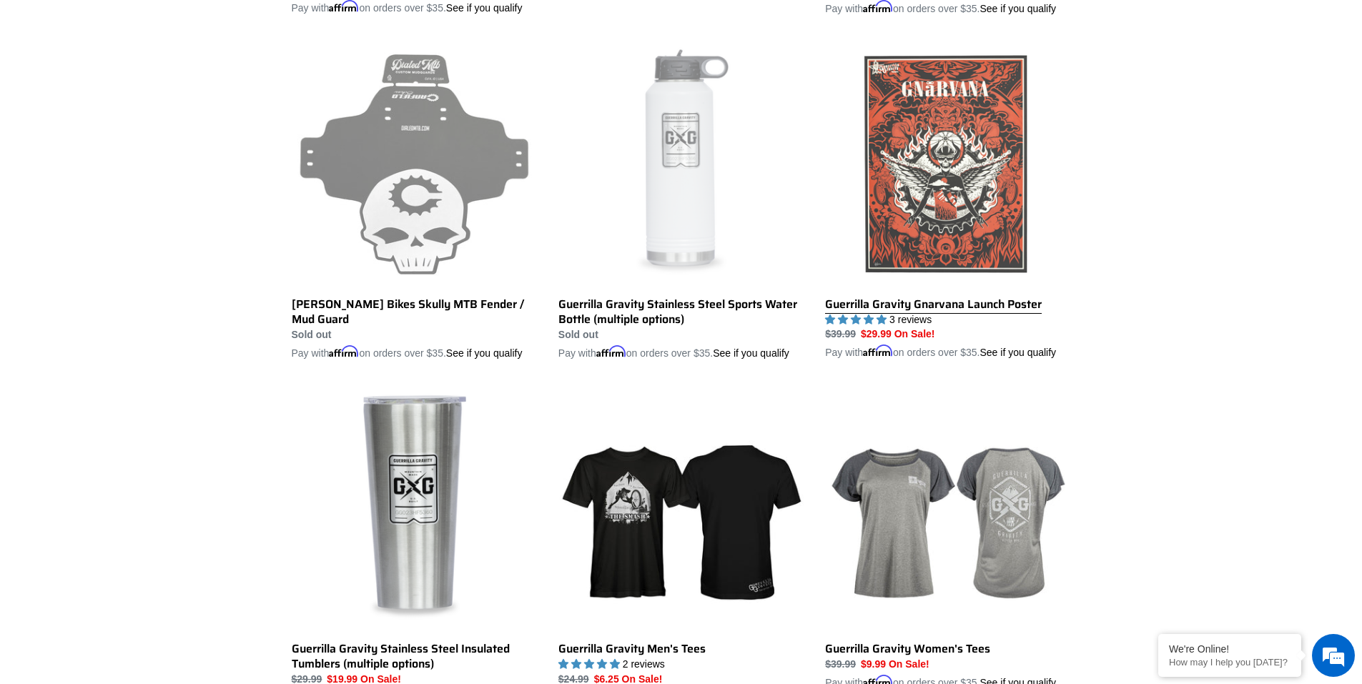
click at [894, 184] on link "Guerrilla Gravity Gnarvana Launch Poster" at bounding box center [947, 201] width 245 height 320
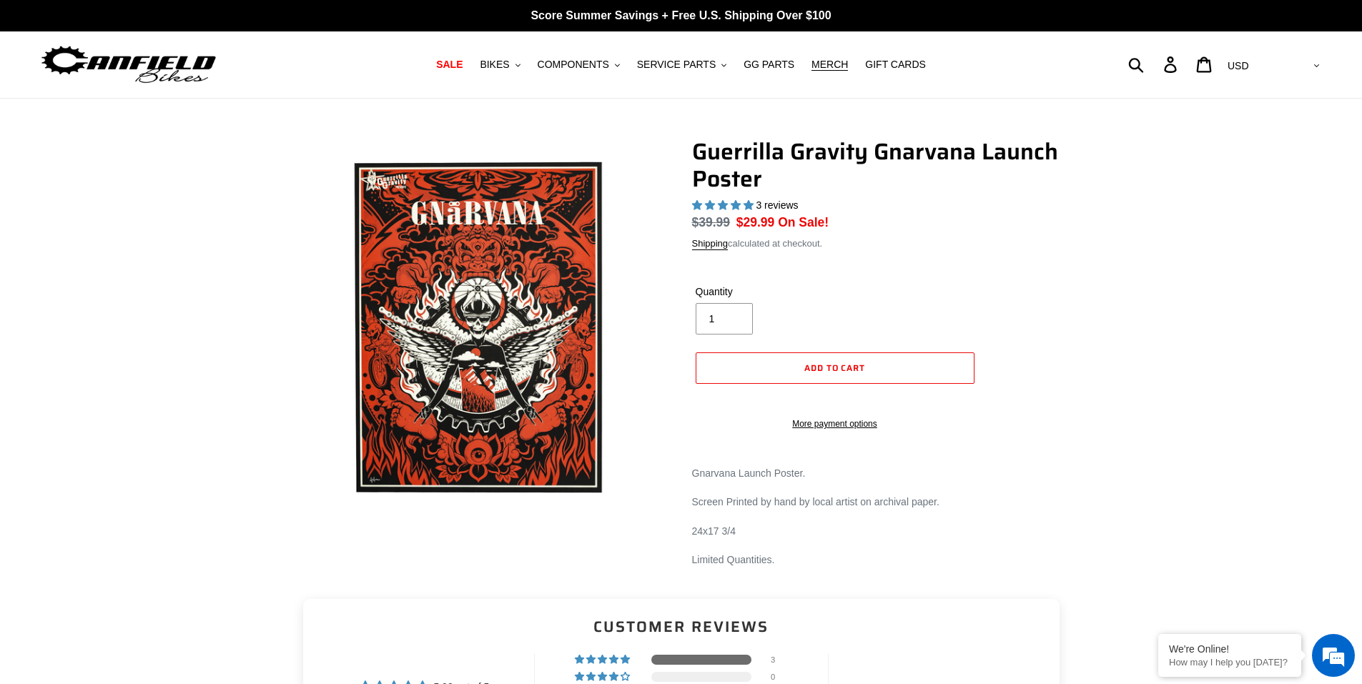
select select "highest-rating"
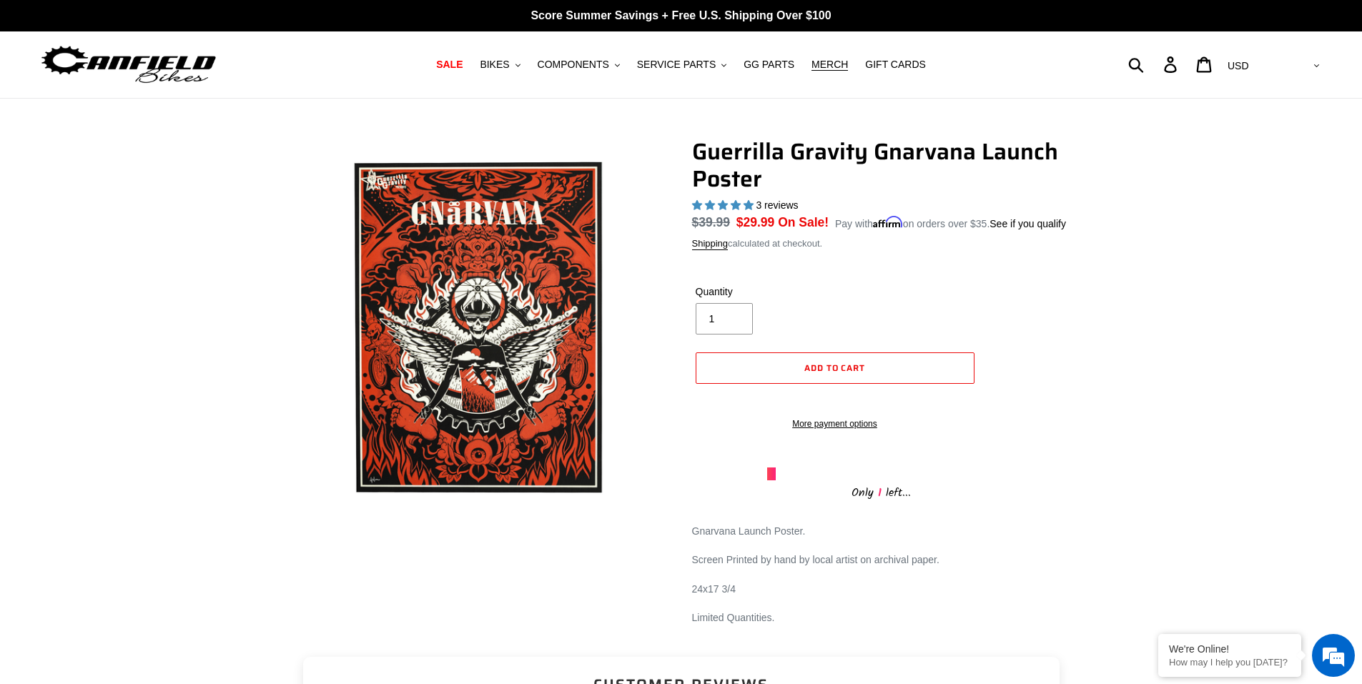
click at [447, 306] on img at bounding box center [524, 357] width 858 height 858
click at [463, 66] on span "SALE" at bounding box center [449, 65] width 26 height 12
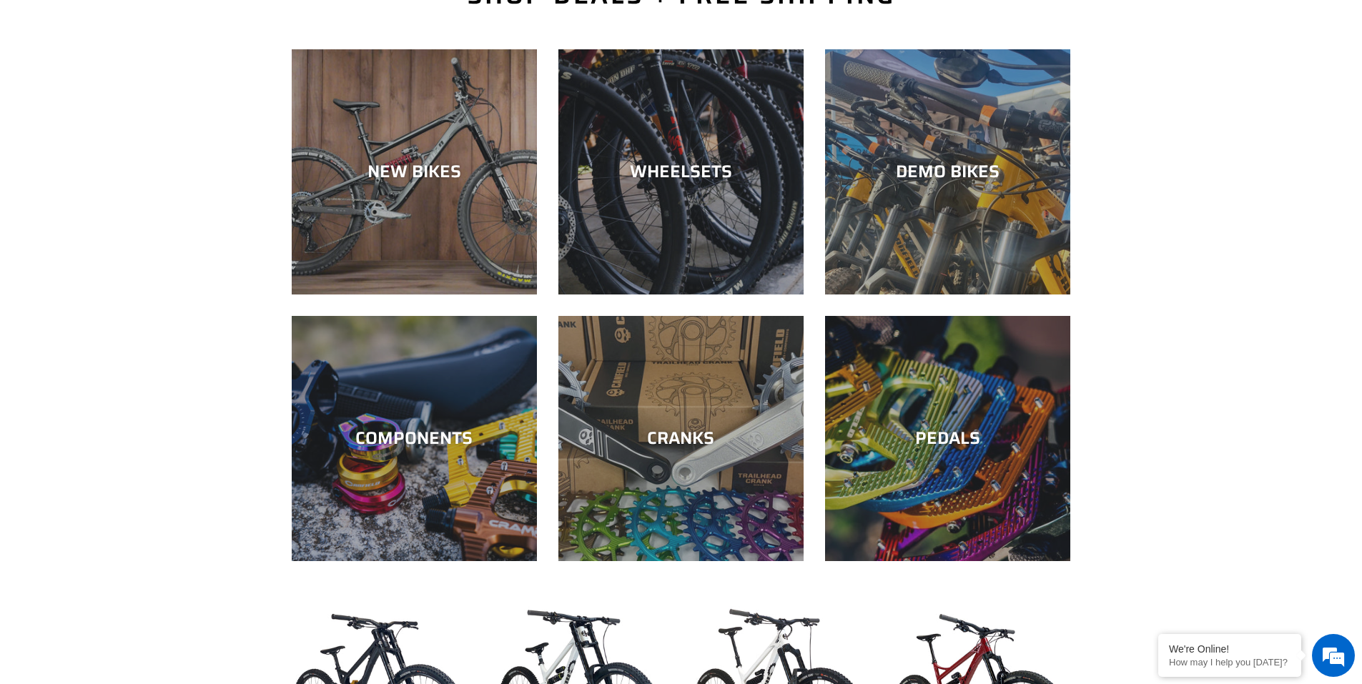
scroll to position [429, 0]
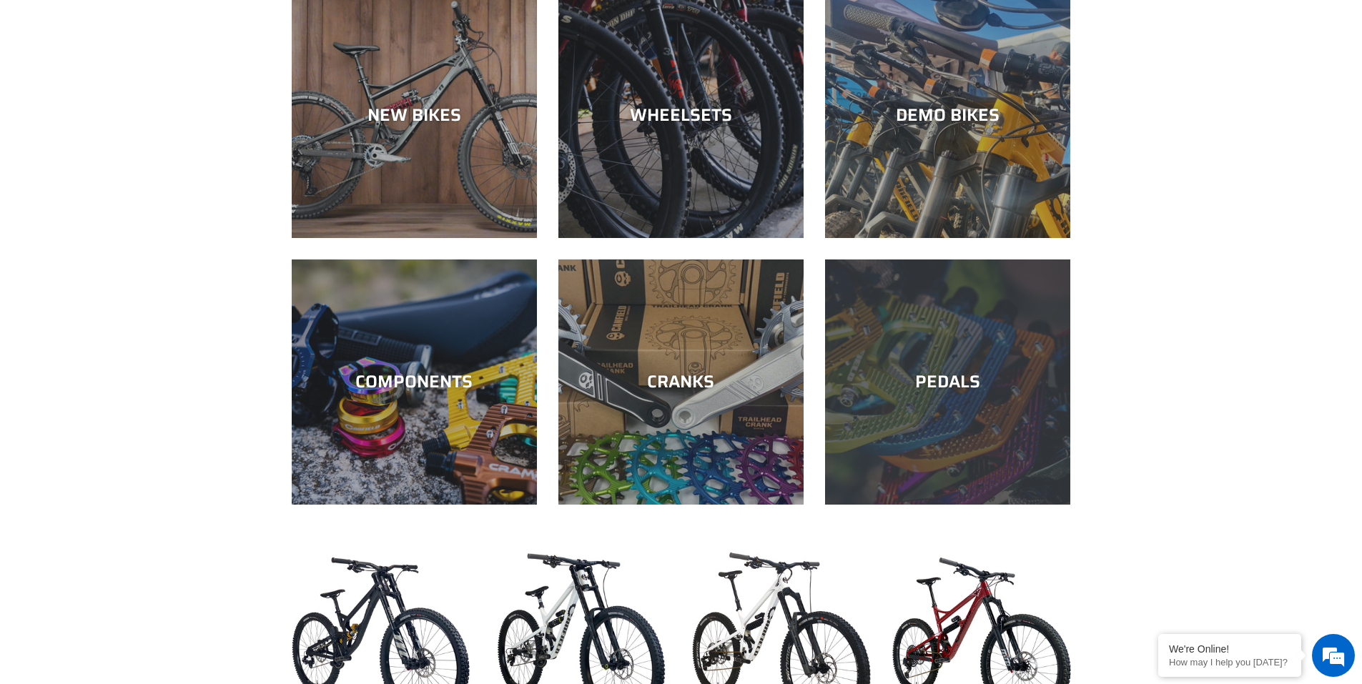
click at [914, 373] on div "PEDALS" at bounding box center [947, 382] width 245 height 21
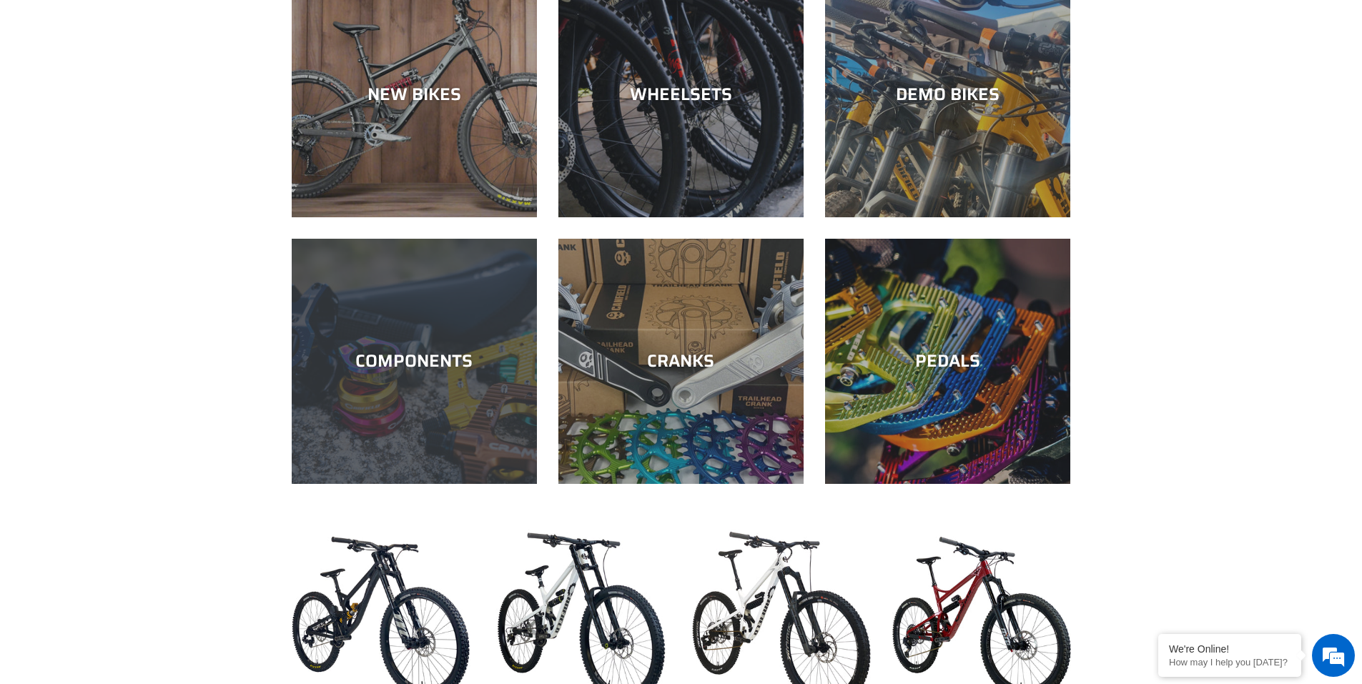
scroll to position [358, 0]
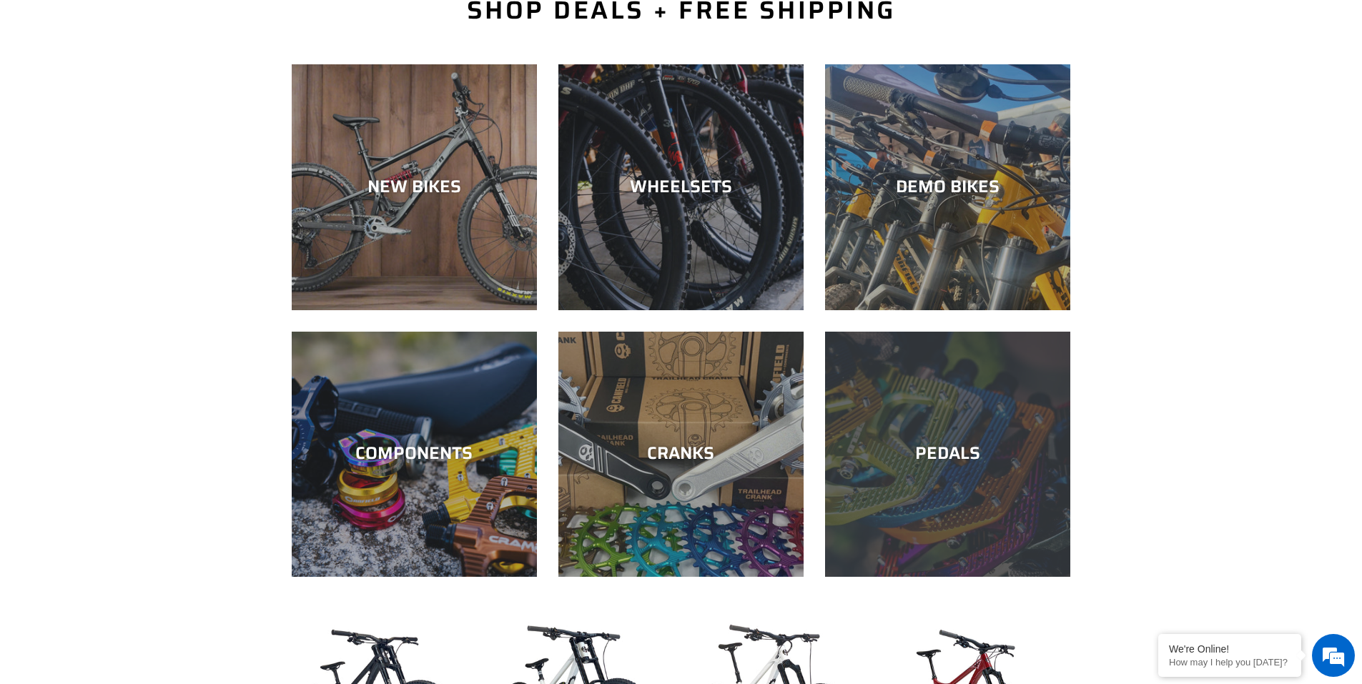
click at [916, 576] on div "PEDALS" at bounding box center [947, 576] width 245 height 0
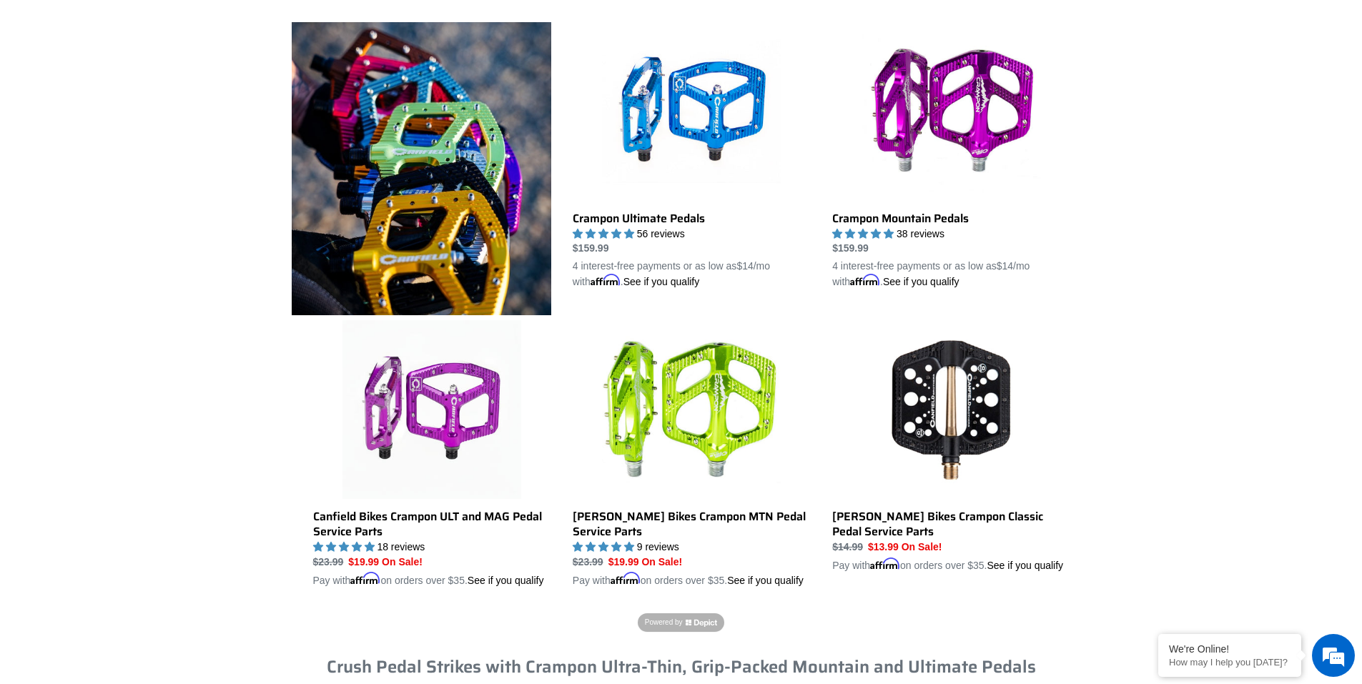
scroll to position [429, 0]
